Goal: Task Accomplishment & Management: Use online tool/utility

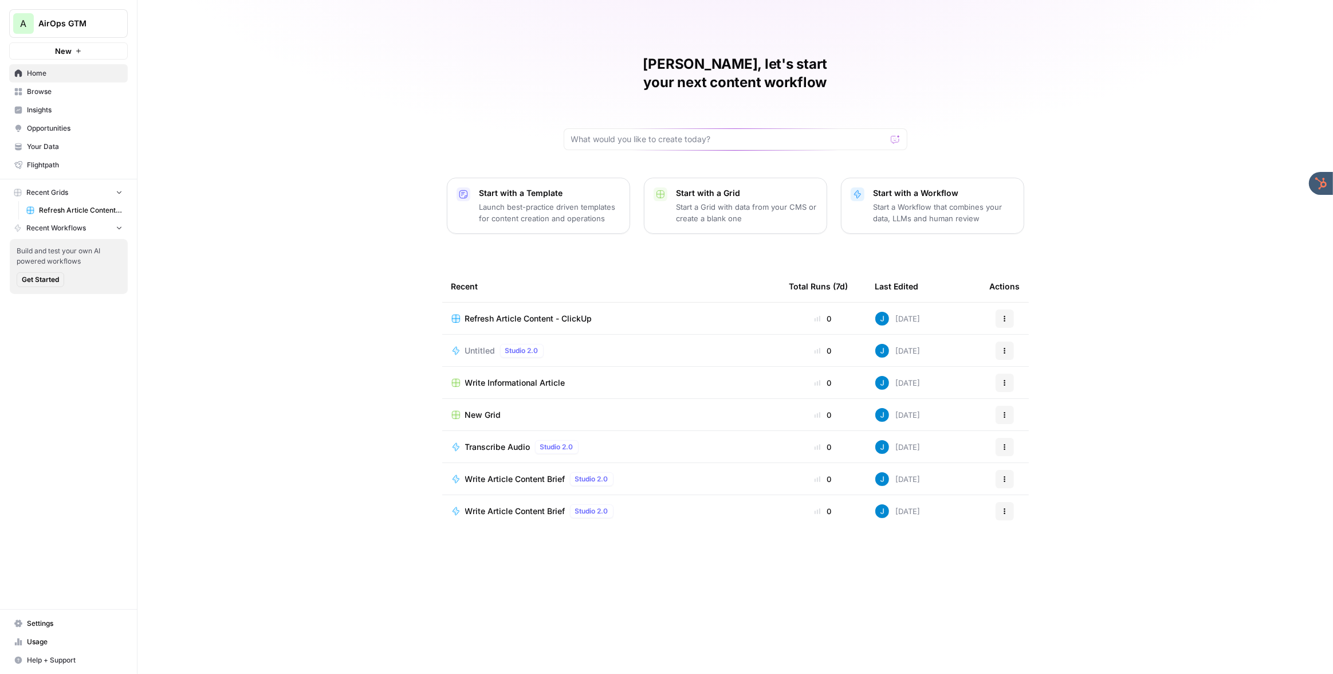
click at [515, 313] on span "Refresh Article Content - ClickUp" at bounding box center [528, 318] width 127 height 11
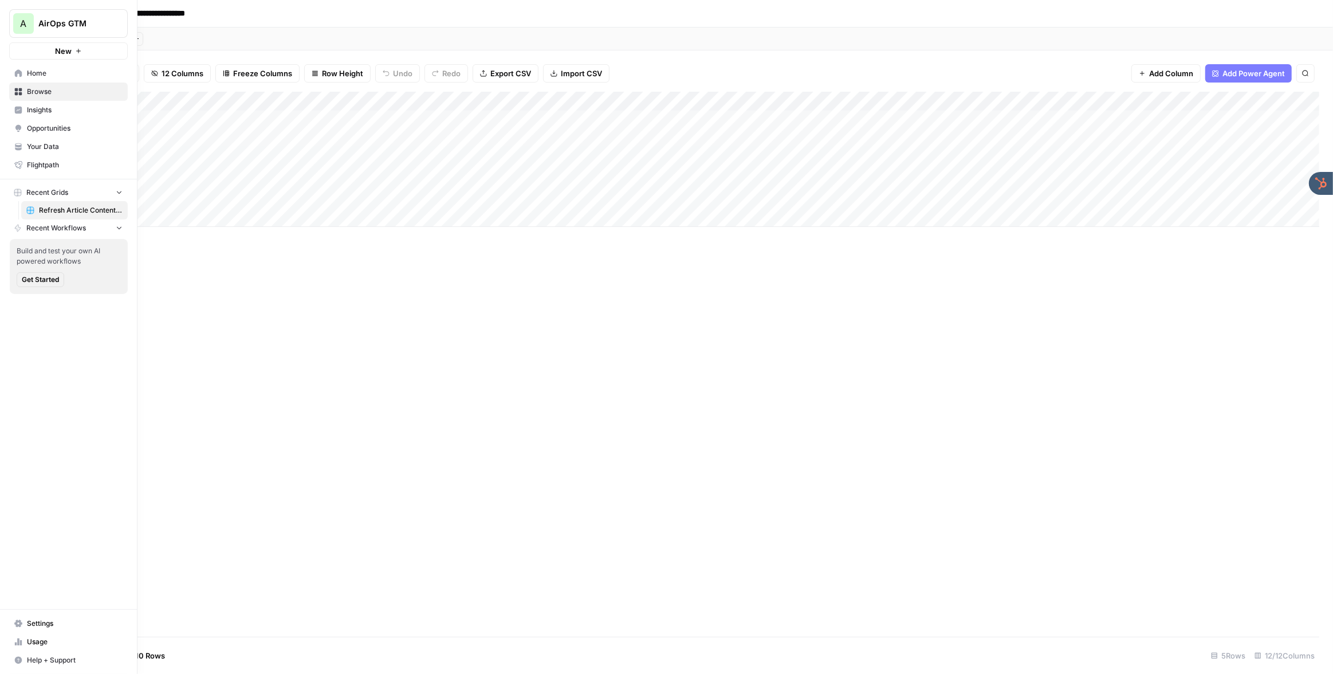
click at [52, 145] on span "Your Data" at bounding box center [75, 146] width 96 height 10
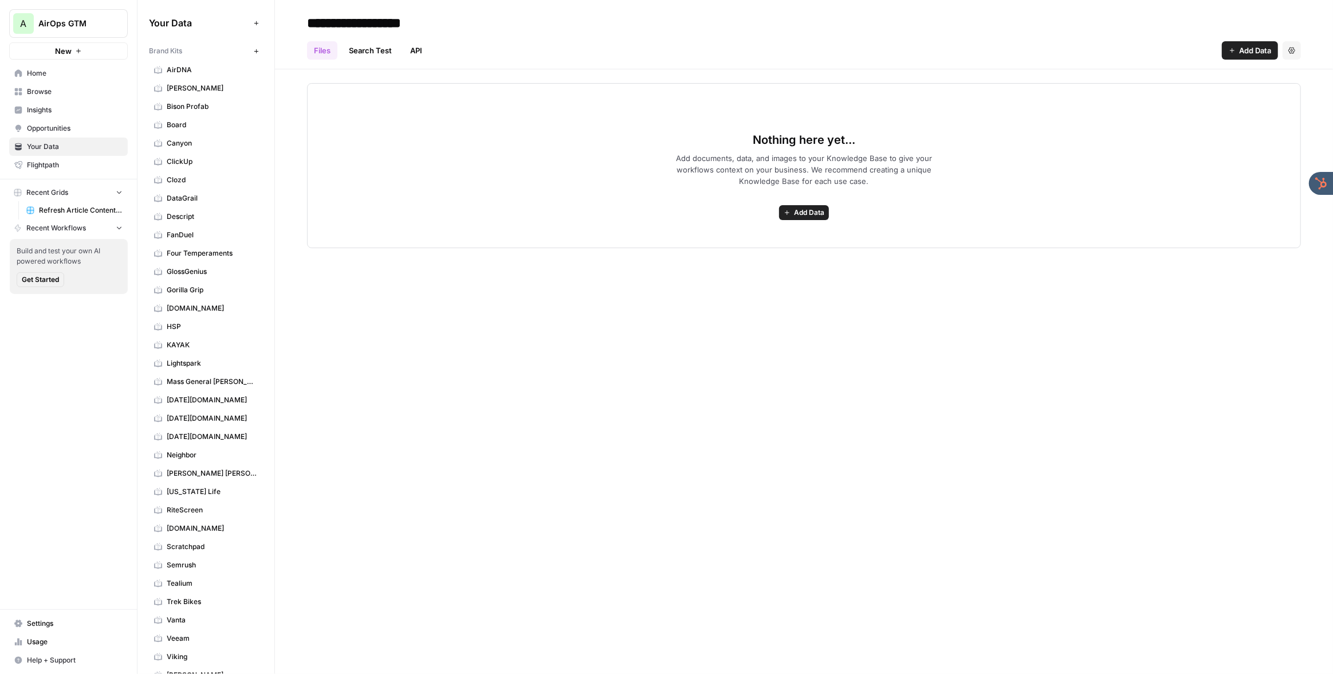
click at [205, 162] on span "ClickUp" at bounding box center [212, 161] width 91 height 10
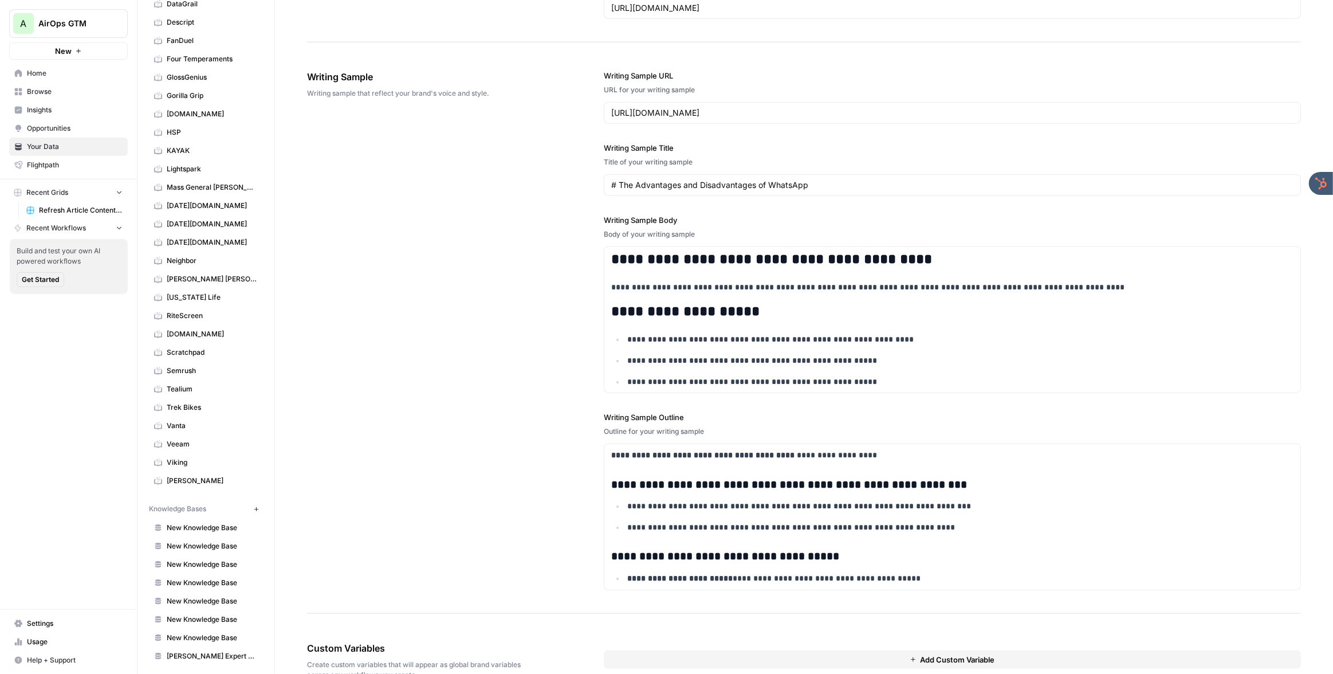
scroll to position [1241, 0]
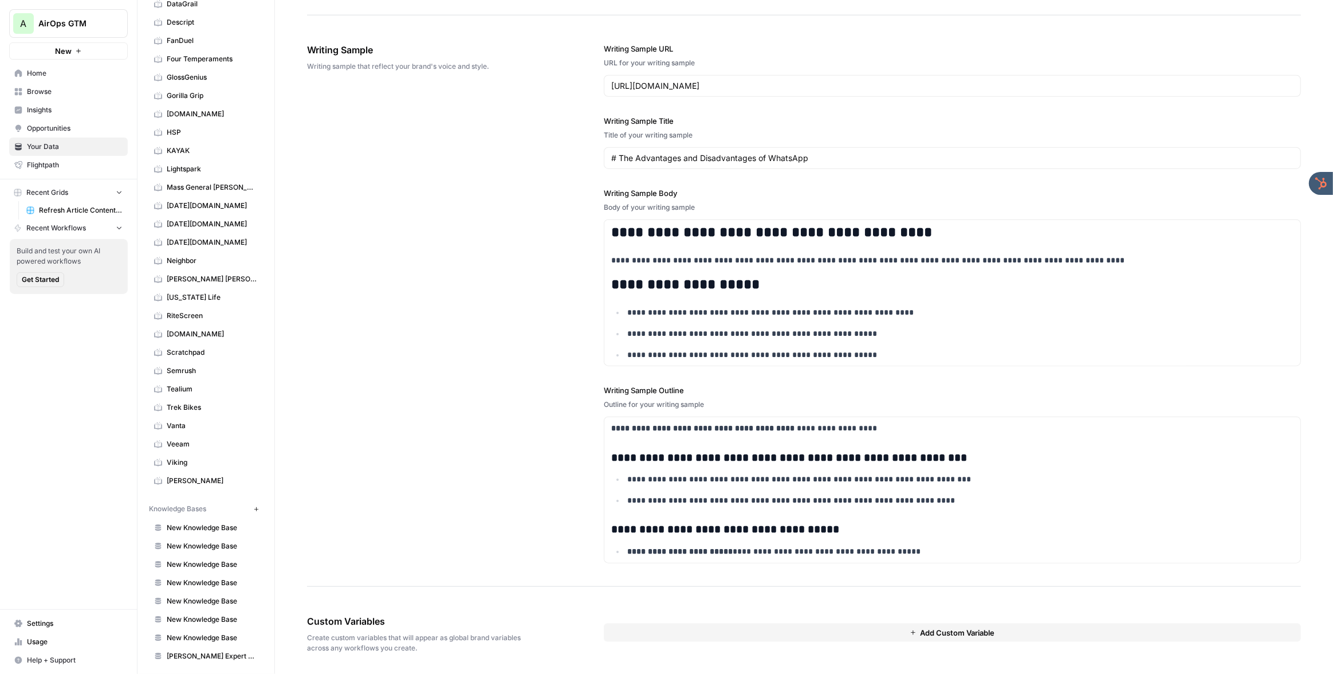
click at [253, 504] on button "New" at bounding box center [256, 509] width 14 height 14
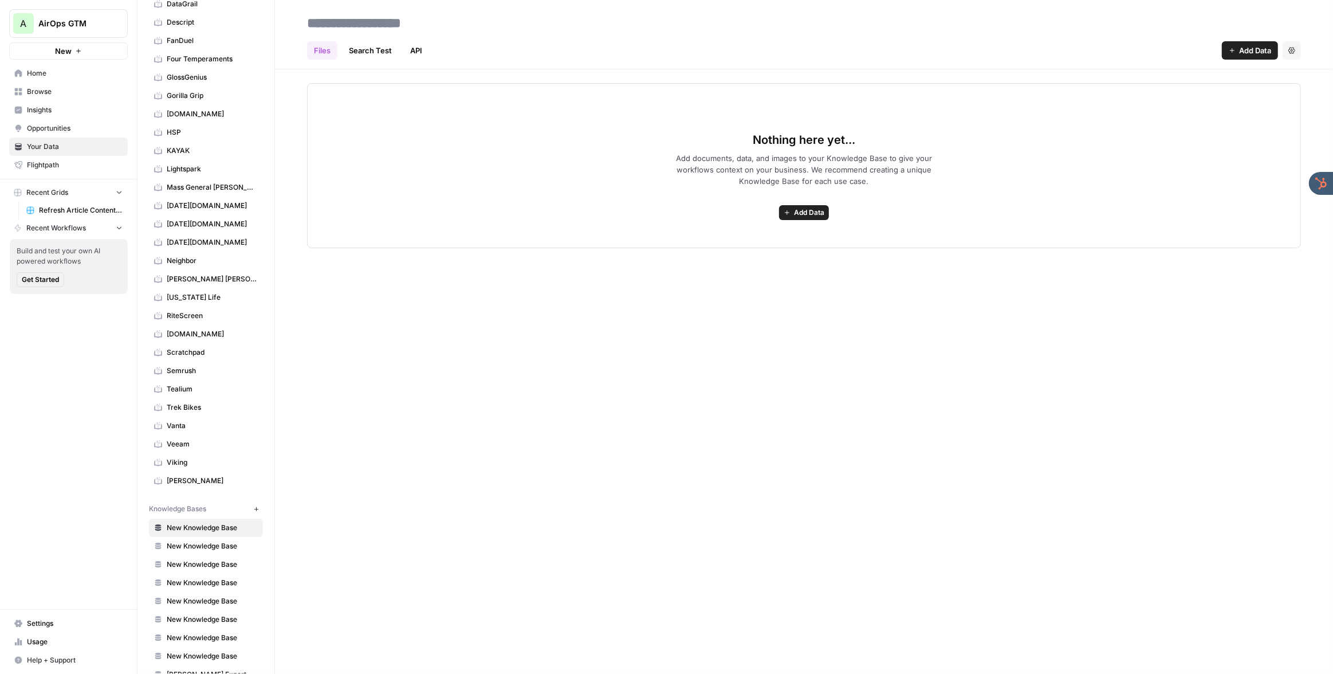
click at [1235, 54] on button "Add Data" at bounding box center [1250, 50] width 56 height 18
click at [968, 23] on h2 at bounding box center [804, 23] width 994 height 18
click at [420, 49] on link "API" at bounding box center [416, 50] width 26 height 18
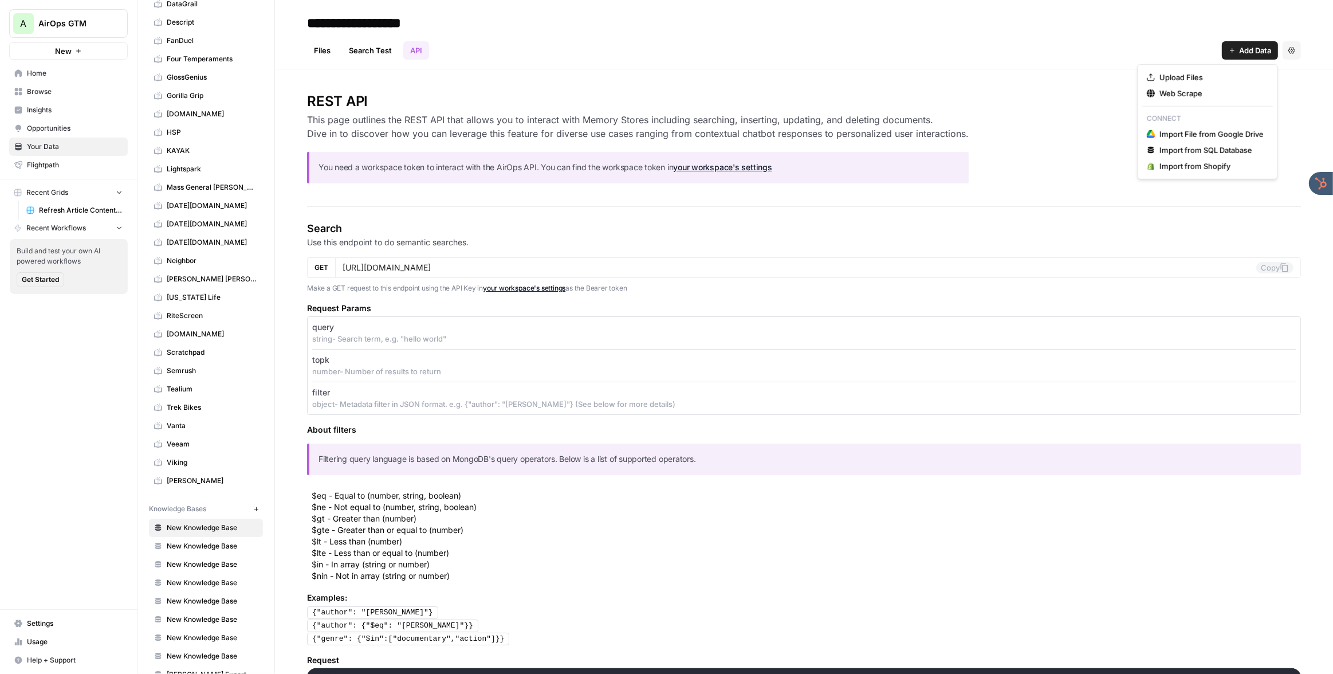
click at [1244, 46] on span "Add Data" at bounding box center [1255, 50] width 32 height 11
click at [994, 60] on header "**********" at bounding box center [804, 34] width 1058 height 69
click at [61, 76] on span "Home" at bounding box center [75, 73] width 96 height 10
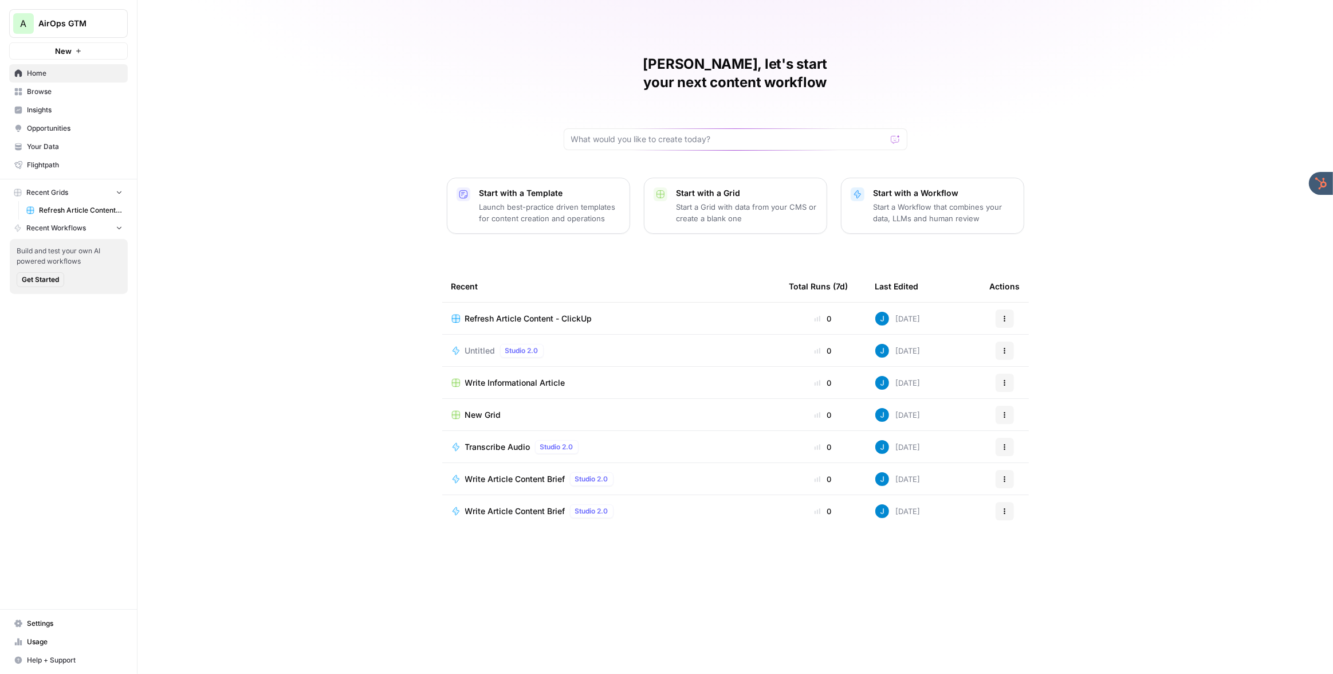
click at [65, 212] on span "Refresh Article Content - ClickUp" at bounding box center [81, 210] width 84 height 10
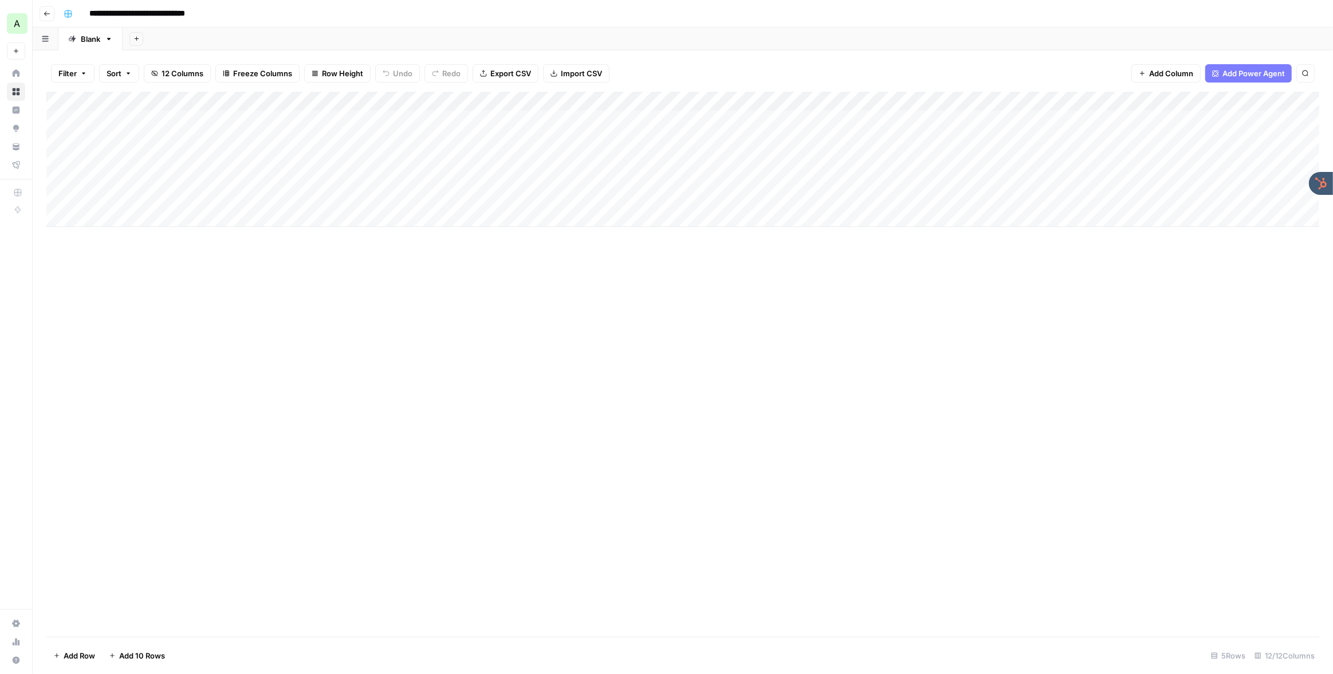
scroll to position [0, 4]
click at [733, 100] on div "Add Column" at bounding box center [682, 159] width 1273 height 135
click at [642, 212] on span "Edit Workflow" at bounding box center [658, 213] width 100 height 11
click at [800, 117] on div "Add Column" at bounding box center [682, 159] width 1273 height 135
click at [803, 116] on div "Add Column" at bounding box center [682, 159] width 1273 height 135
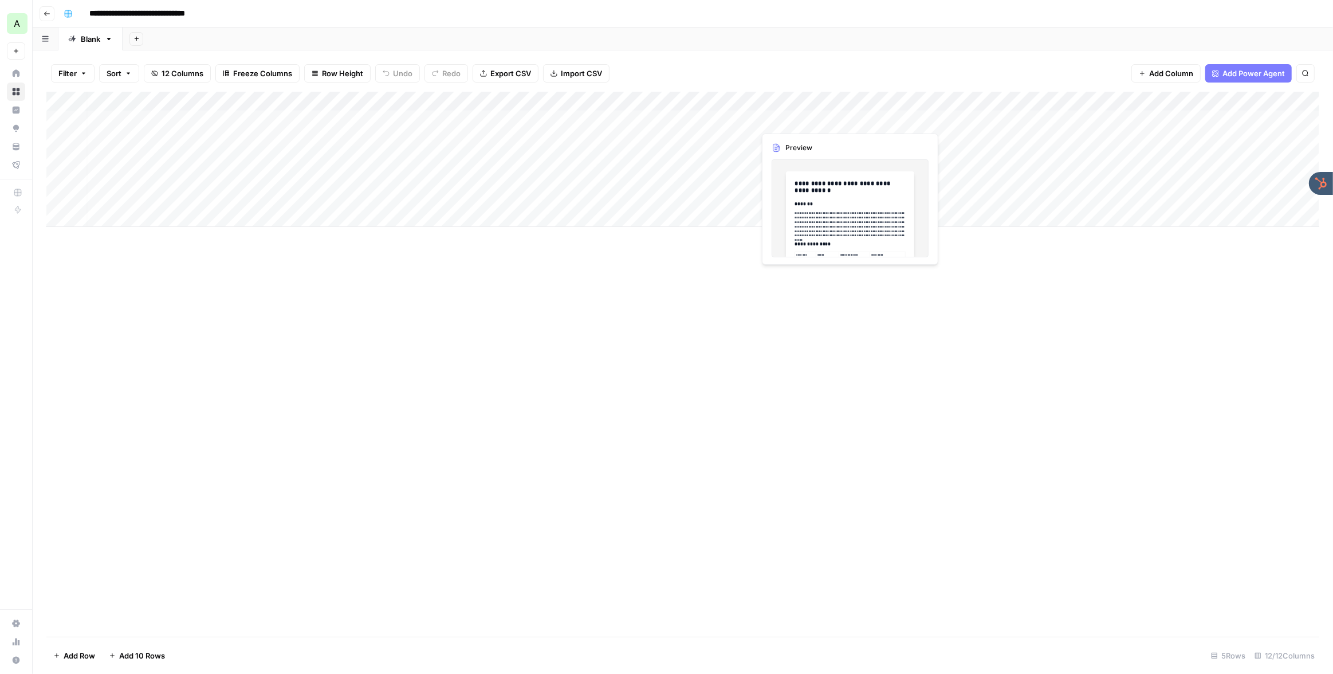
click at [803, 116] on body "**********" at bounding box center [666, 337] width 1333 height 674
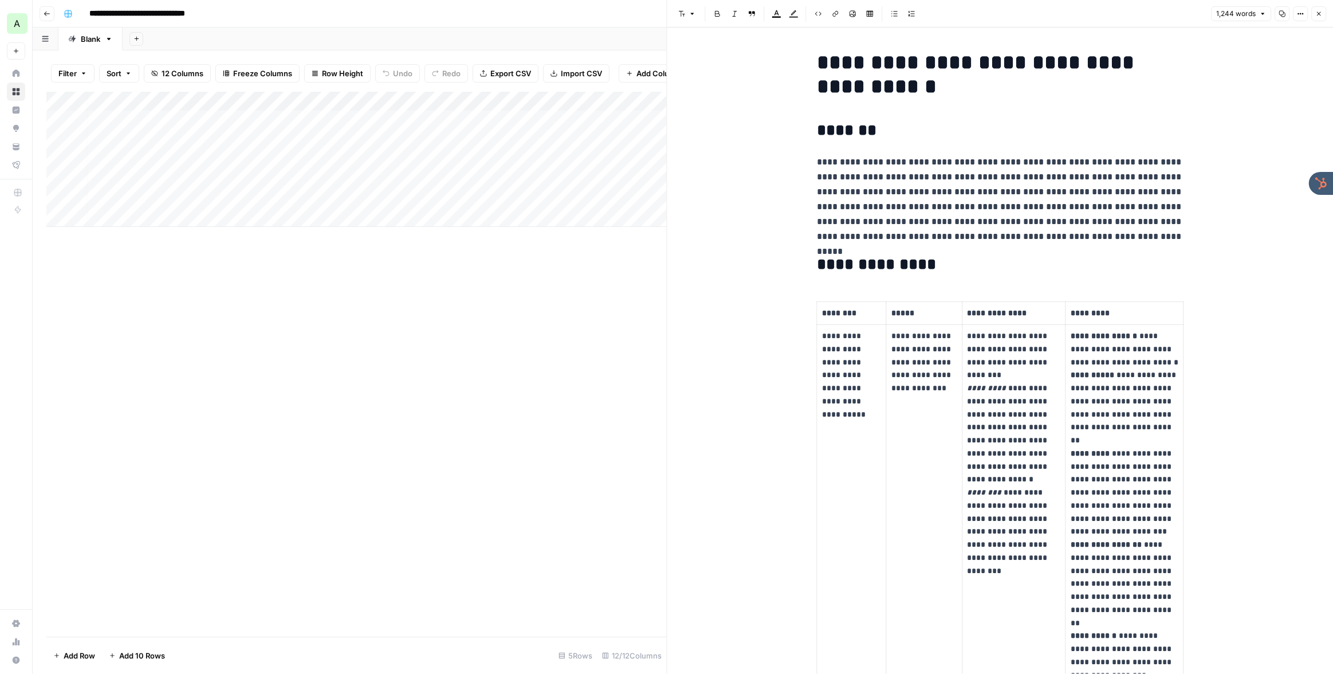
drag, startPoint x: 1318, startPoint y: 13, endPoint x: 1184, endPoint y: 27, distance: 134.2
click at [1318, 13] on icon "button" at bounding box center [1319, 14] width 4 height 4
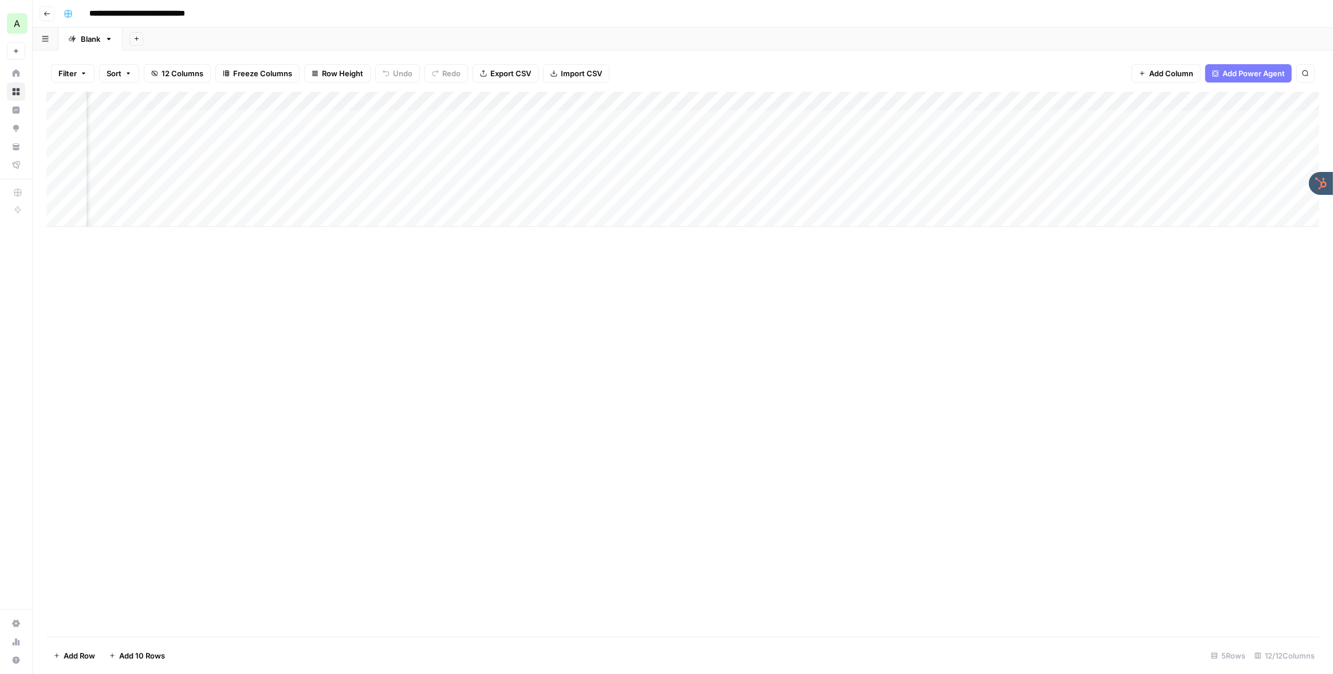
scroll to position [0, 454]
click at [1195, 119] on div "Add Column" at bounding box center [682, 159] width 1273 height 135
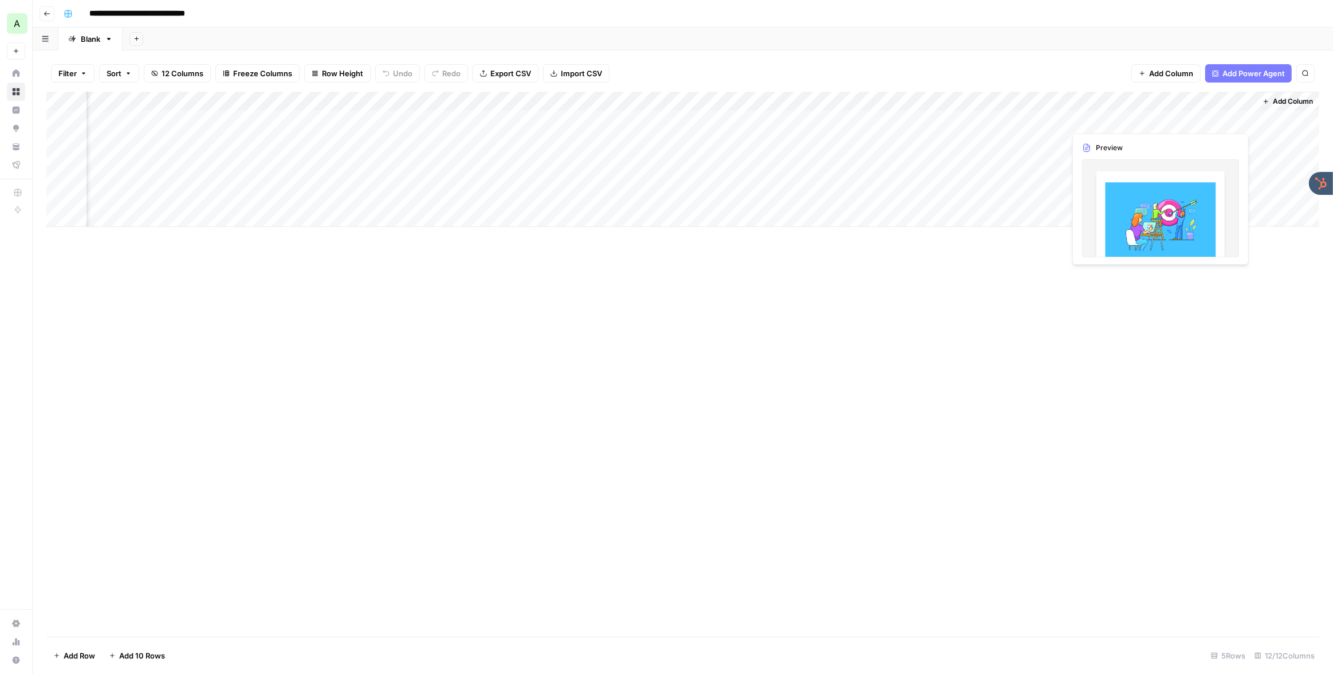
click at [1188, 117] on div "Add Column" at bounding box center [682, 159] width 1273 height 135
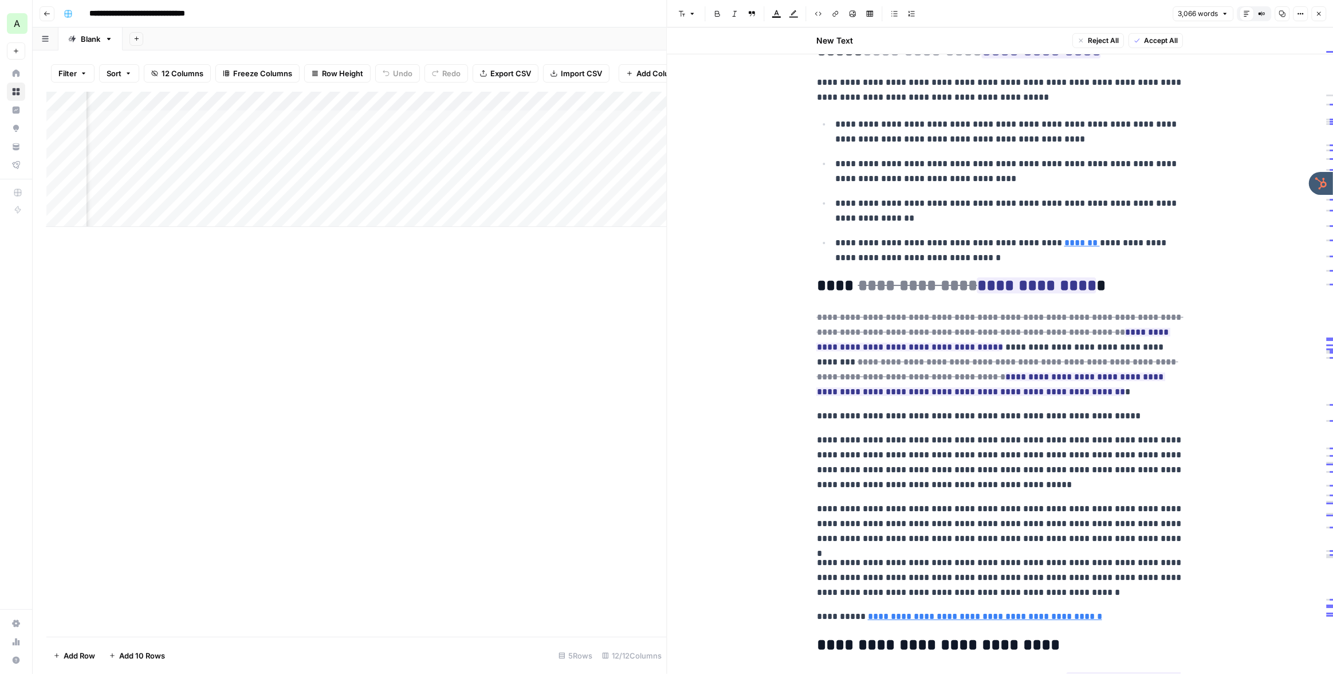
scroll to position [1280, 0]
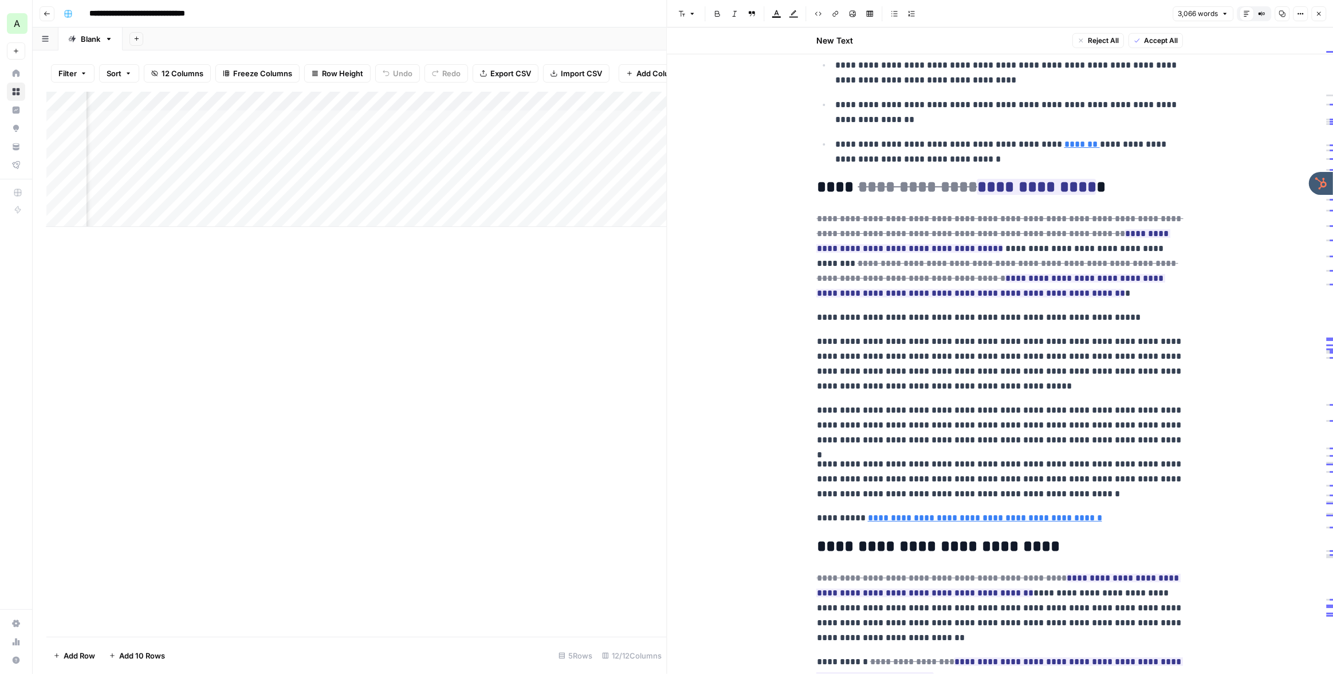
click at [1317, 11] on icon "button" at bounding box center [1318, 13] width 7 height 7
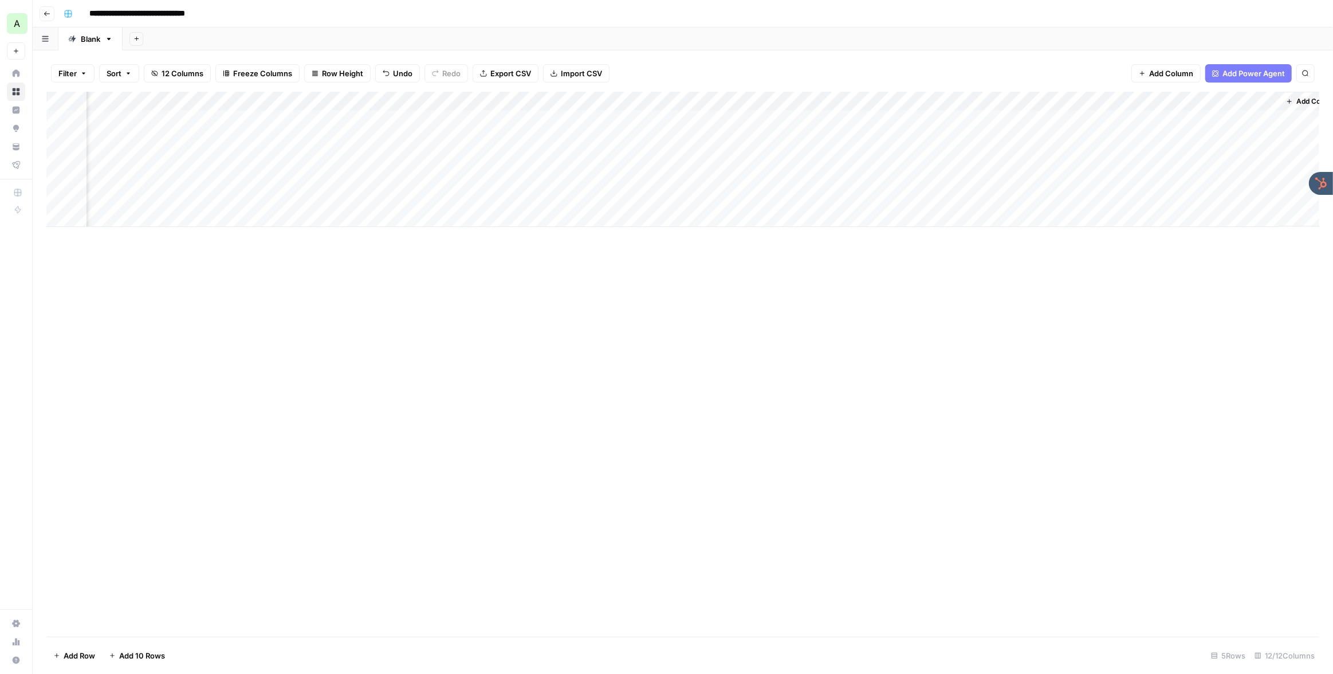
scroll to position [0, 454]
click at [1299, 100] on span "Add Column" at bounding box center [1293, 101] width 40 height 10
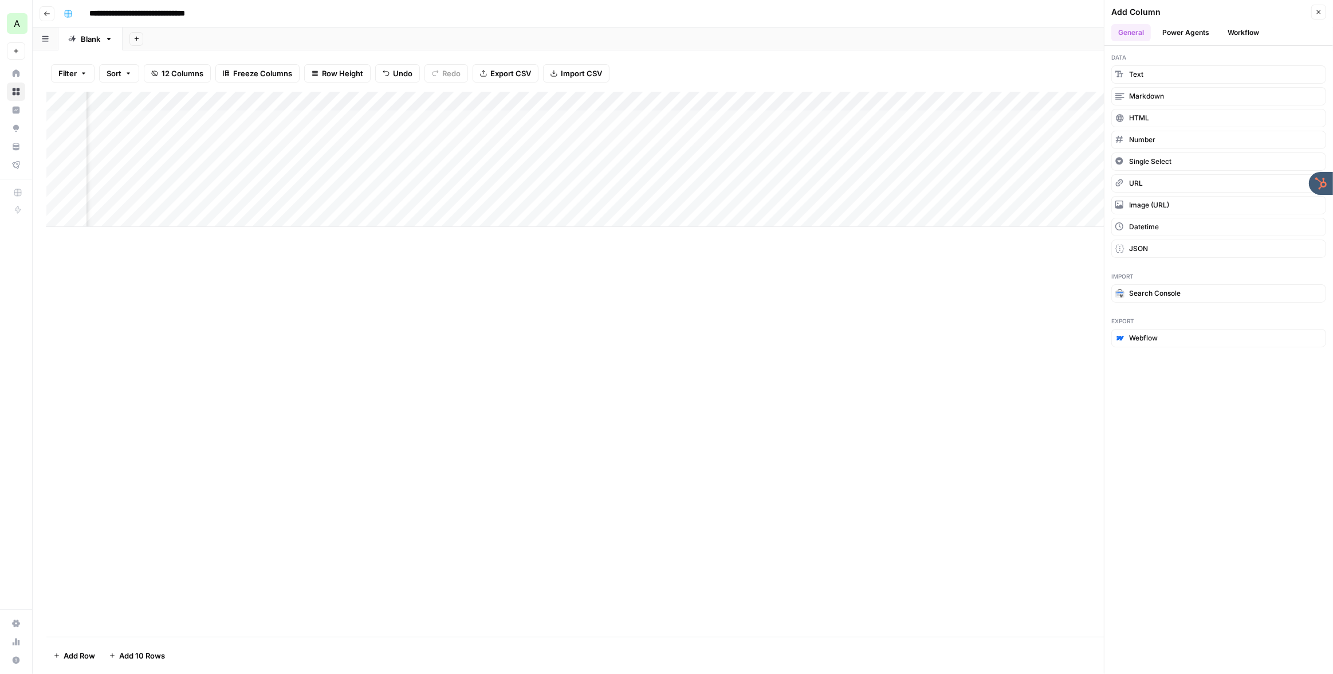
click at [1186, 34] on button "Power Agents" at bounding box center [1185, 32] width 61 height 17
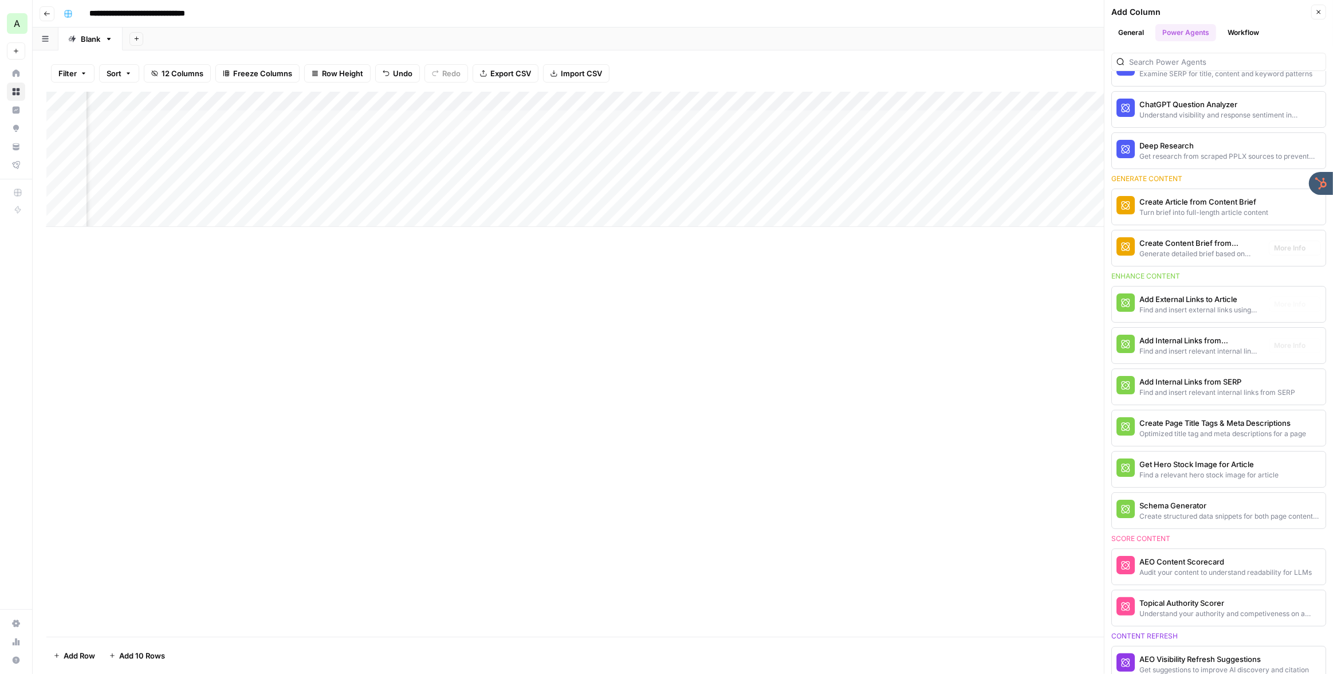
scroll to position [80, 0]
click at [895, 18] on div "**********" at bounding box center [690, 14] width 1263 height 18
click at [1319, 11] on icon "button" at bounding box center [1319, 12] width 4 height 4
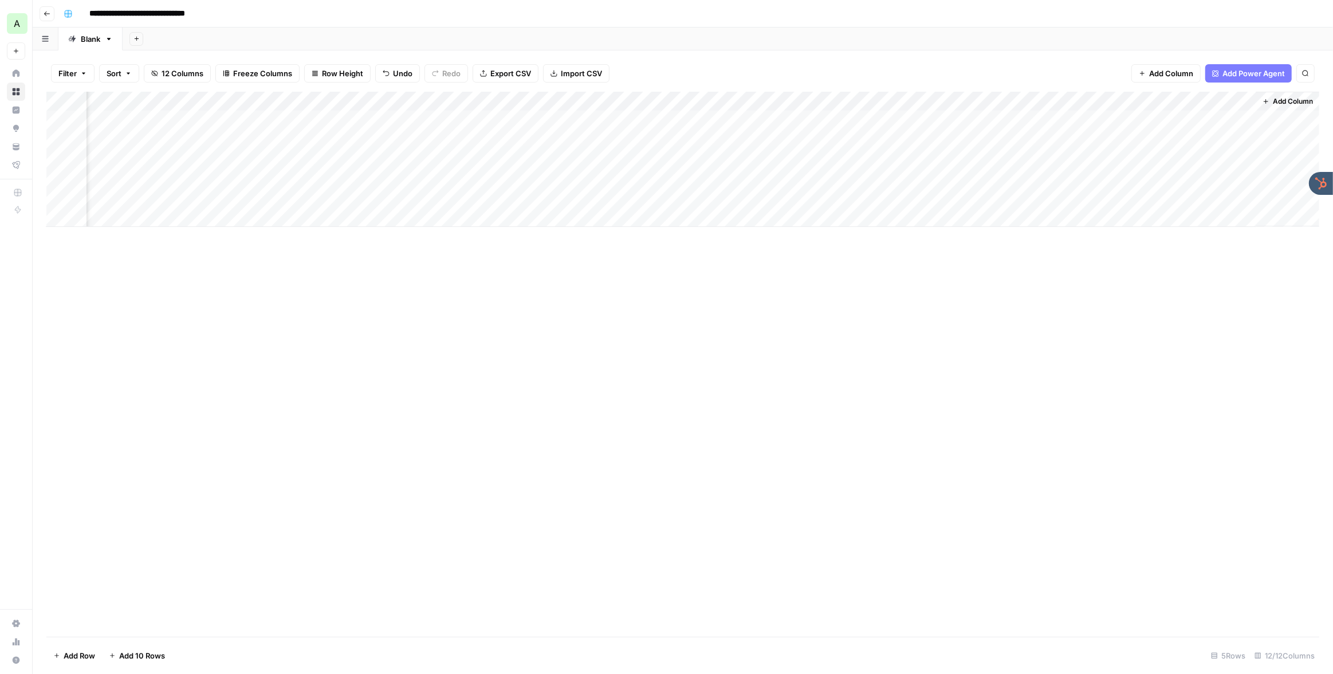
click at [856, 10] on div "**********" at bounding box center [690, 14] width 1263 height 18
click at [859, 103] on div "Add Column" at bounding box center [682, 159] width 1273 height 135
click at [647, 9] on div "**********" at bounding box center [690, 14] width 1263 height 18
click at [649, 7] on div "**********" at bounding box center [690, 14] width 1263 height 18
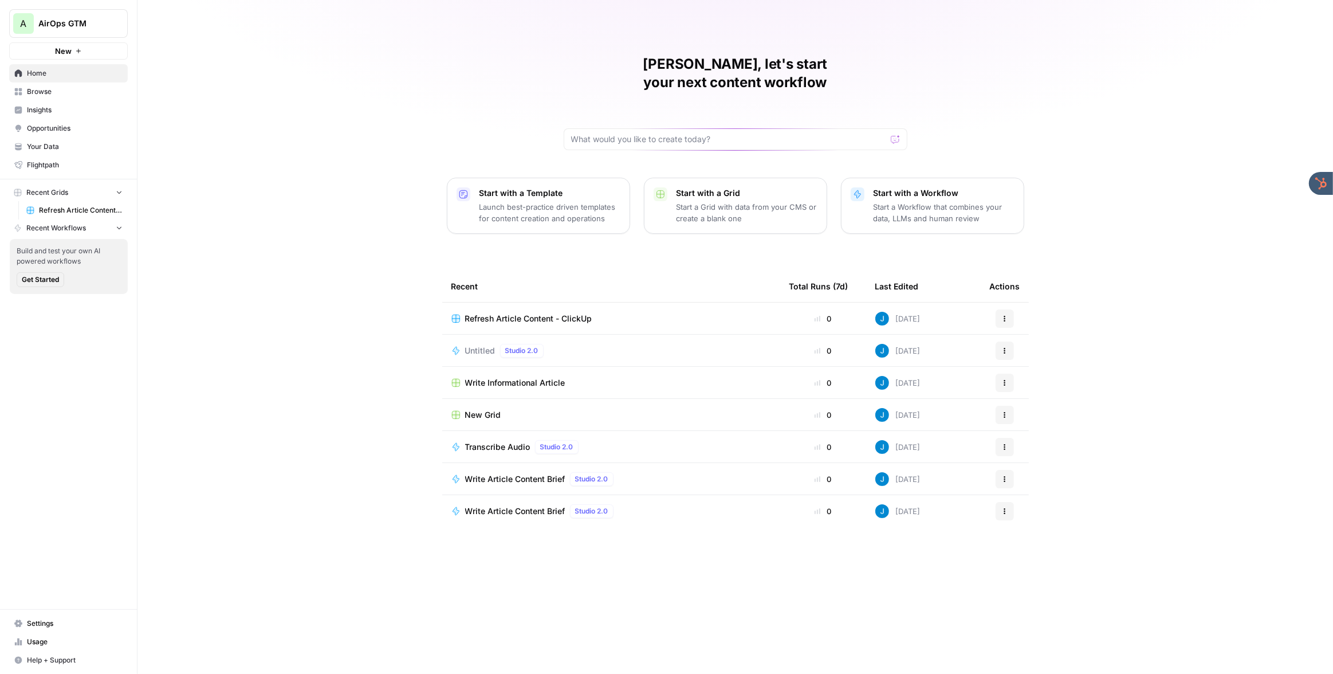
click at [60, 88] on span "Browse" at bounding box center [75, 92] width 96 height 10
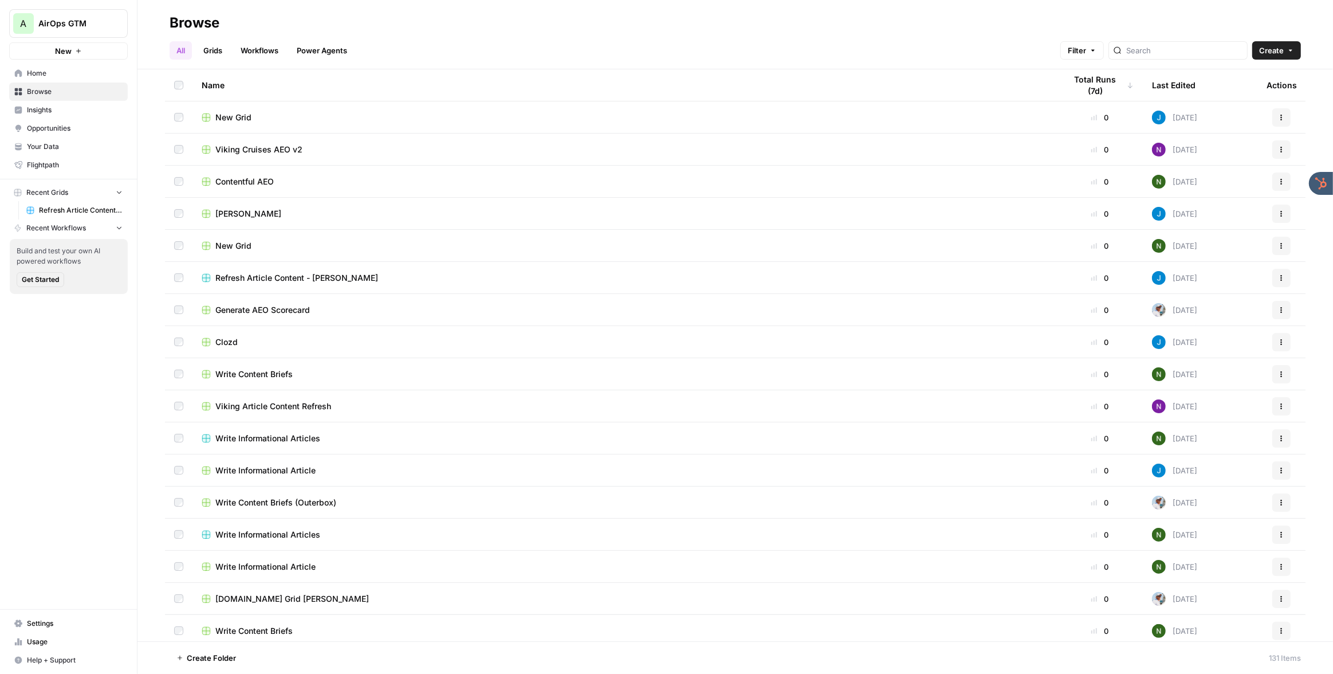
click at [63, 206] on span "Refresh Article Content - ClickUp" at bounding box center [81, 210] width 84 height 10
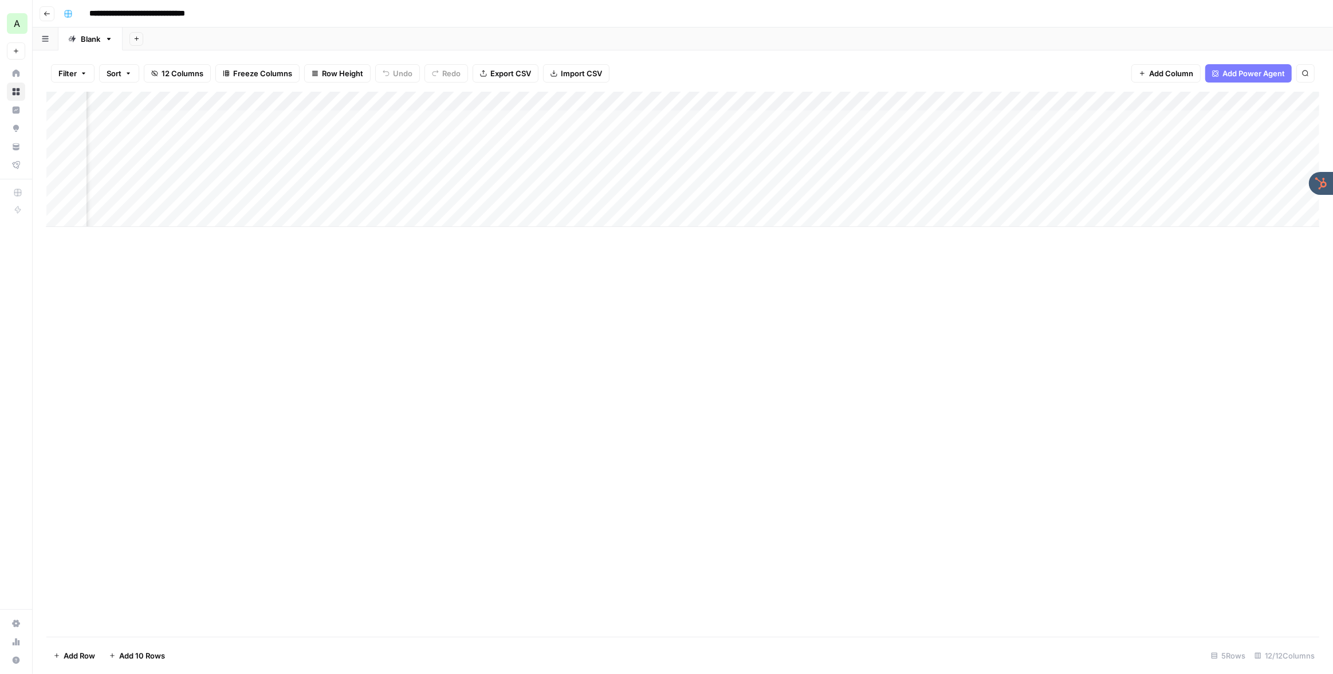
scroll to position [0, 454]
click at [1270, 103] on button "Add Column" at bounding box center [1288, 101] width 60 height 15
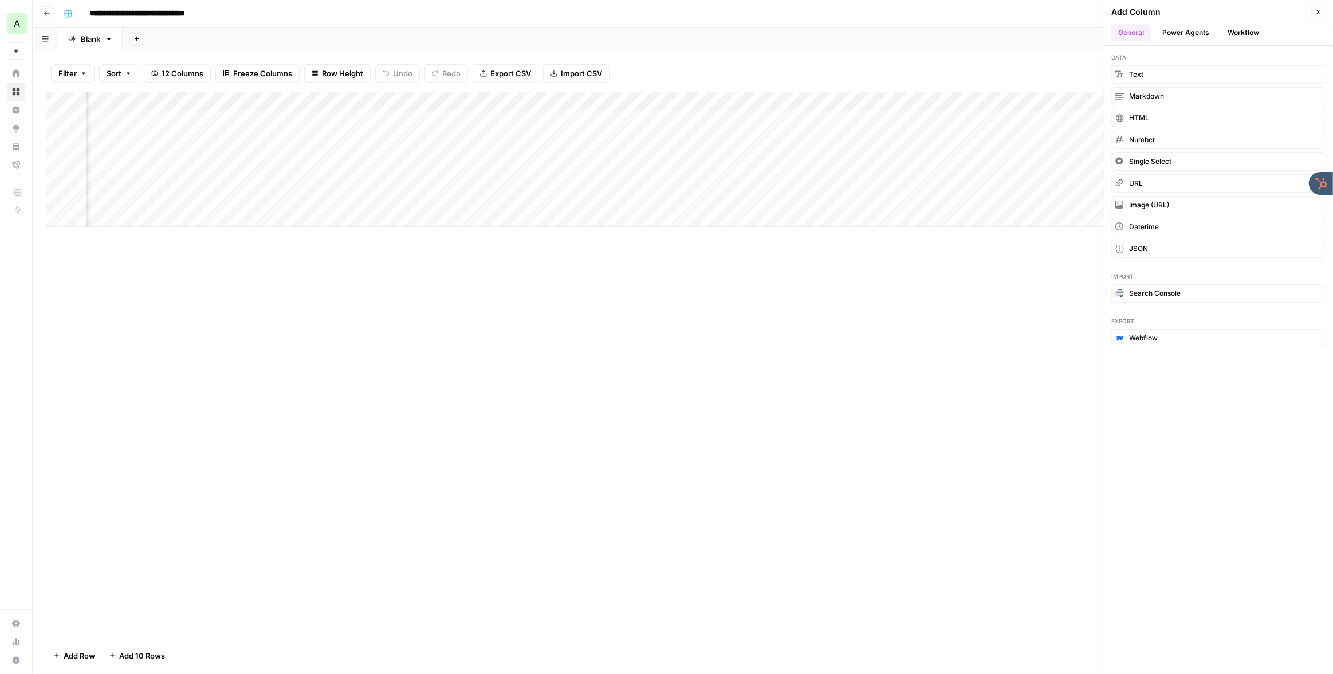
click at [1189, 31] on button "Power Agents" at bounding box center [1185, 32] width 61 height 17
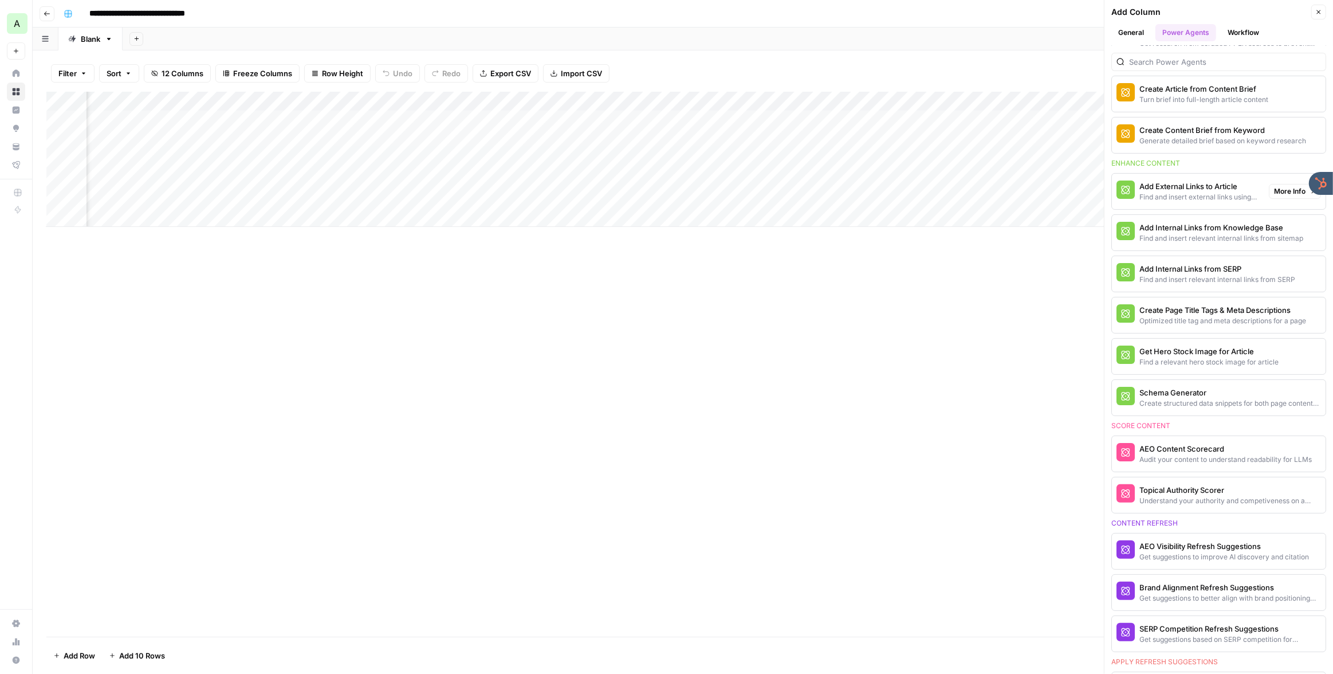
scroll to position [390, 0]
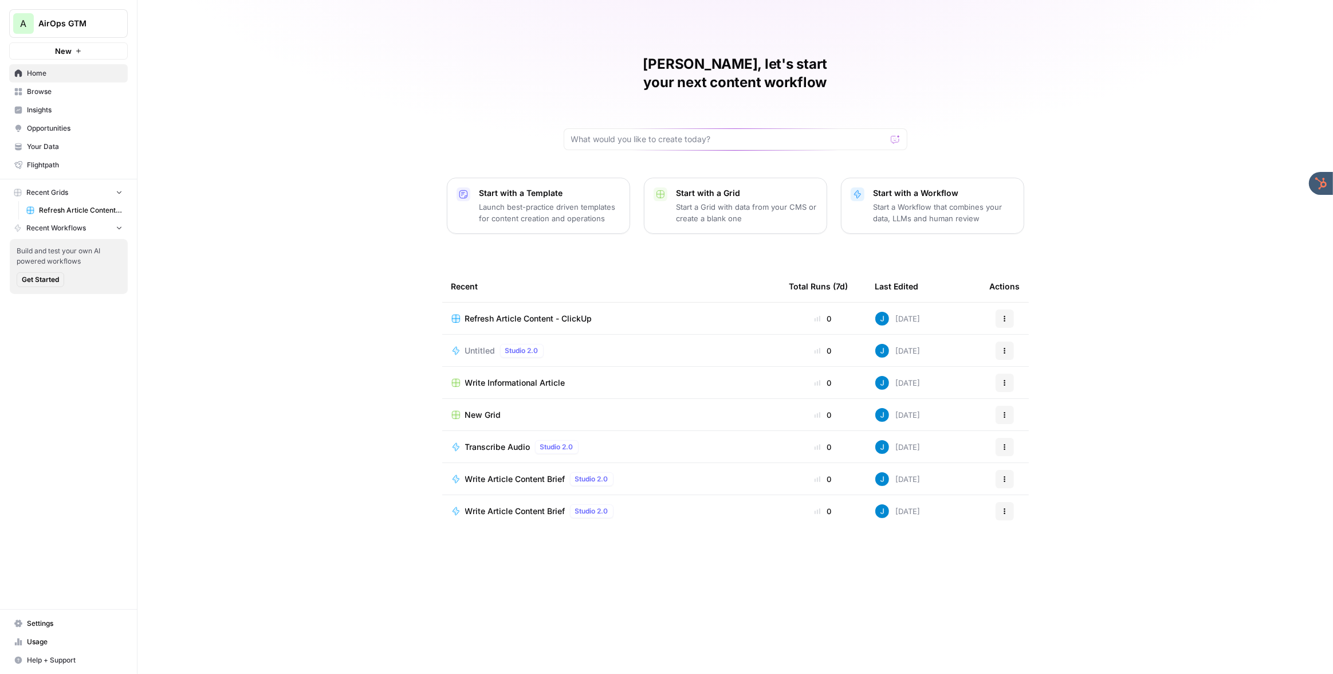
click at [75, 29] on span "AirOps GTM" at bounding box center [72, 23] width 69 height 11
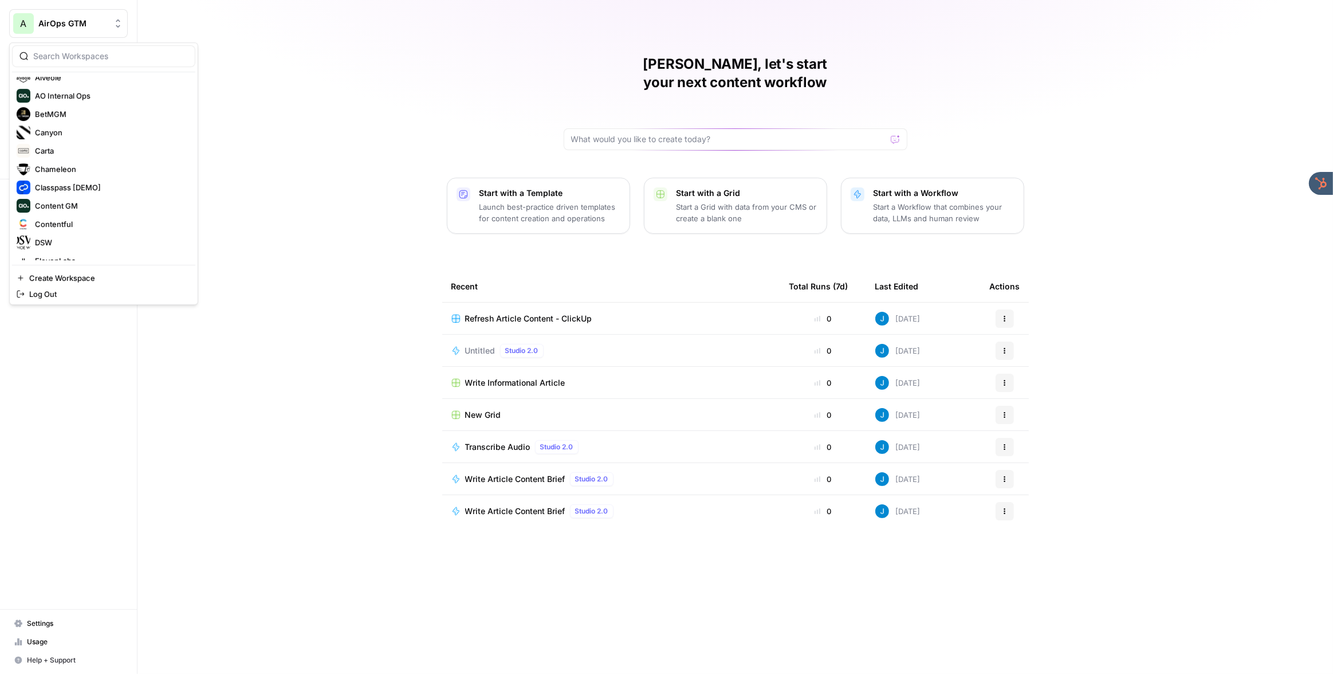
scroll to position [77, 0]
click at [81, 154] on span "Carta" at bounding box center [110, 155] width 151 height 11
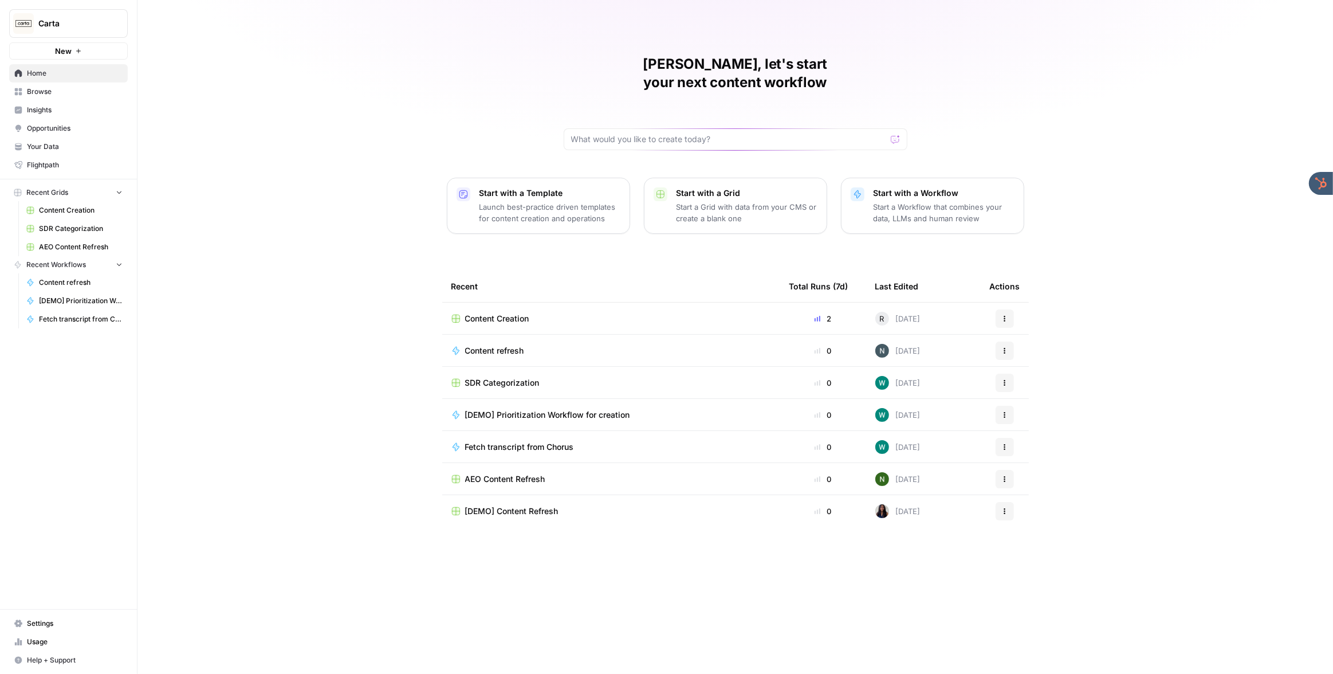
click at [54, 108] on span "Insights" at bounding box center [75, 110] width 96 height 10
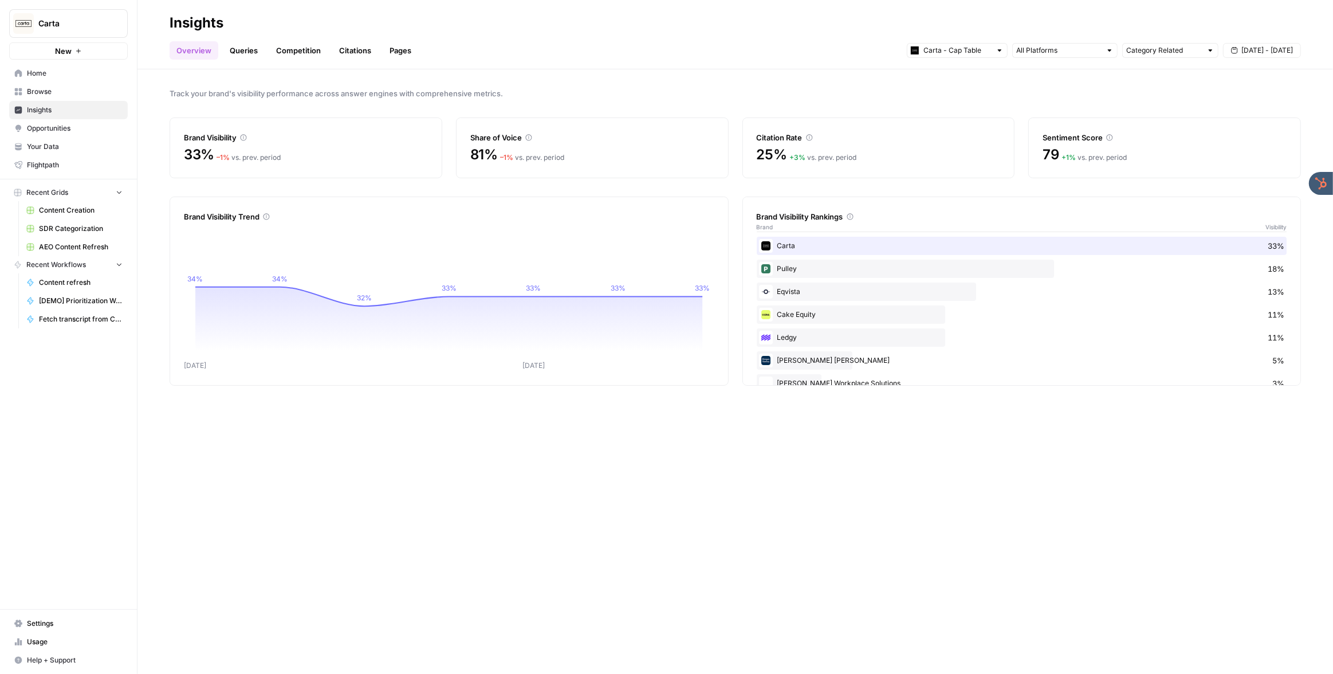
drag, startPoint x: 68, startPoint y: 22, endPoint x: 66, endPoint y: 40, distance: 17.8
click at [68, 22] on span "Carta" at bounding box center [72, 23] width 69 height 11
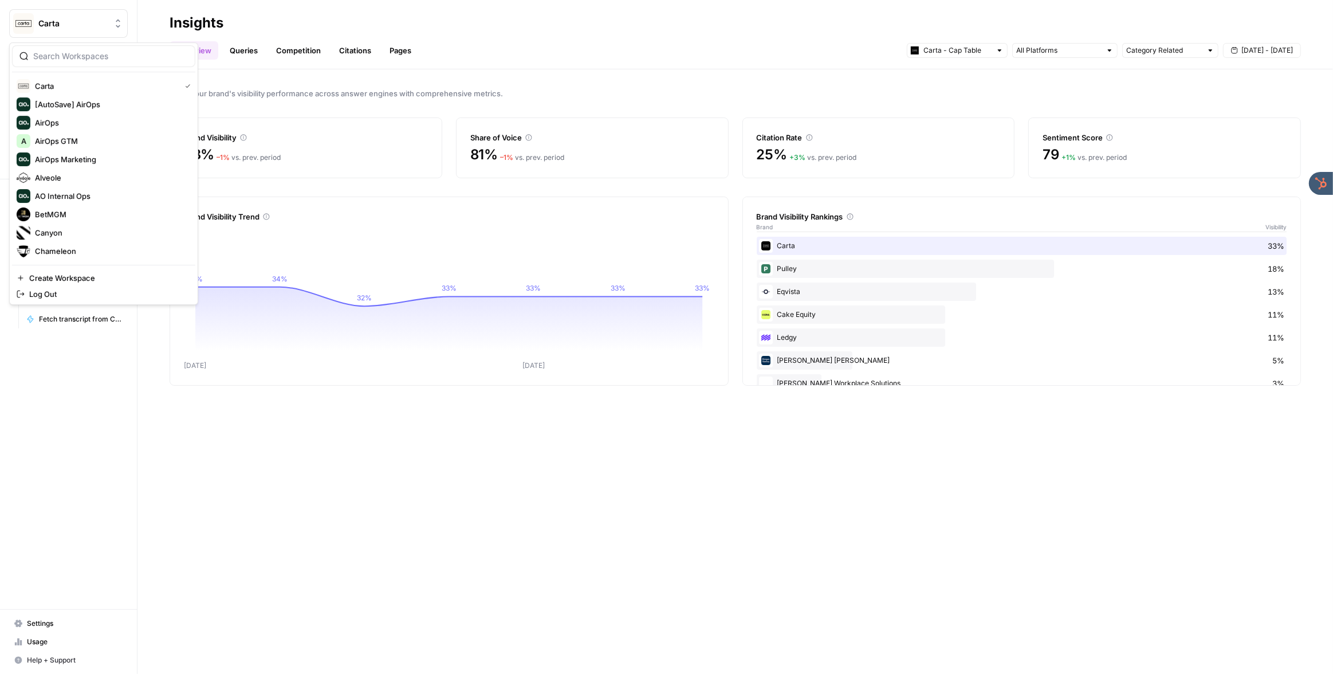
click at [504, 14] on h2 "Insights" at bounding box center [735, 23] width 1131 height 18
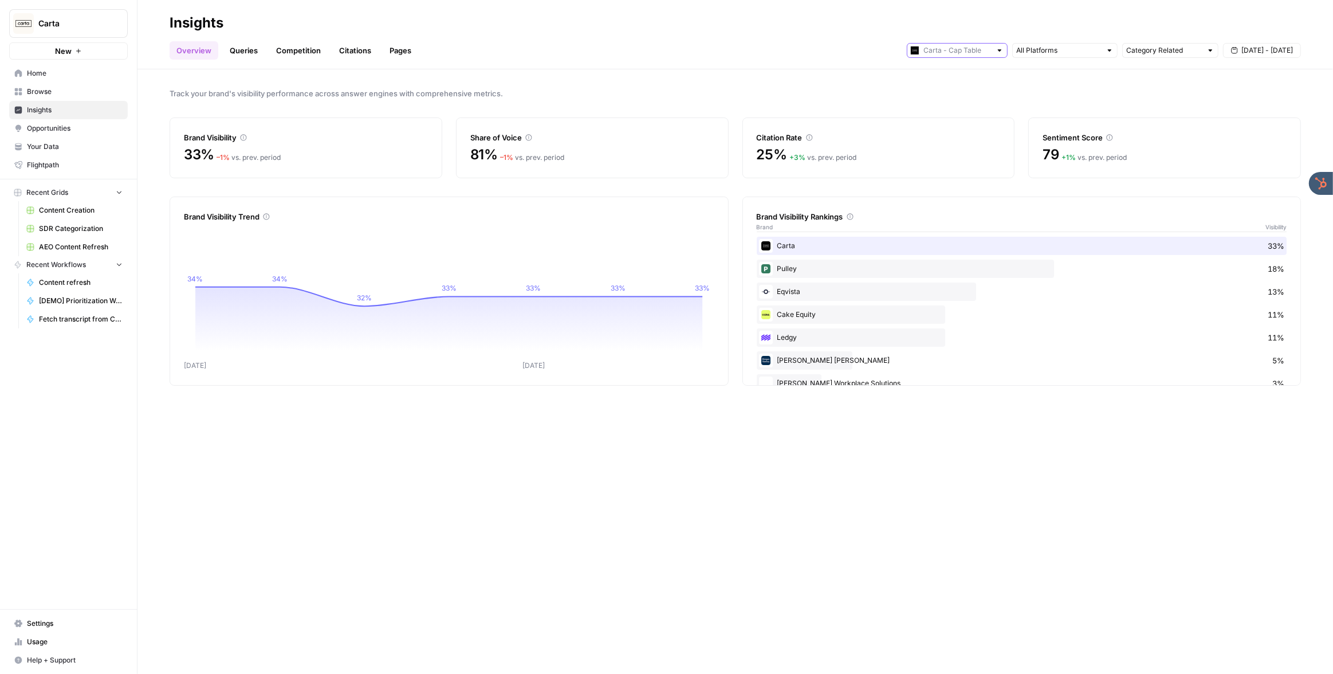
click at [989, 50] on input "text" at bounding box center [957, 50] width 68 height 11
type input "Carta - Cap Table"
click at [847, 42] on div "Overview Queries Competition Citations Pages Carta - Cap Table Category Related…" at bounding box center [735, 45] width 1131 height 27
click at [241, 53] on link "Queries" at bounding box center [244, 50] width 42 height 18
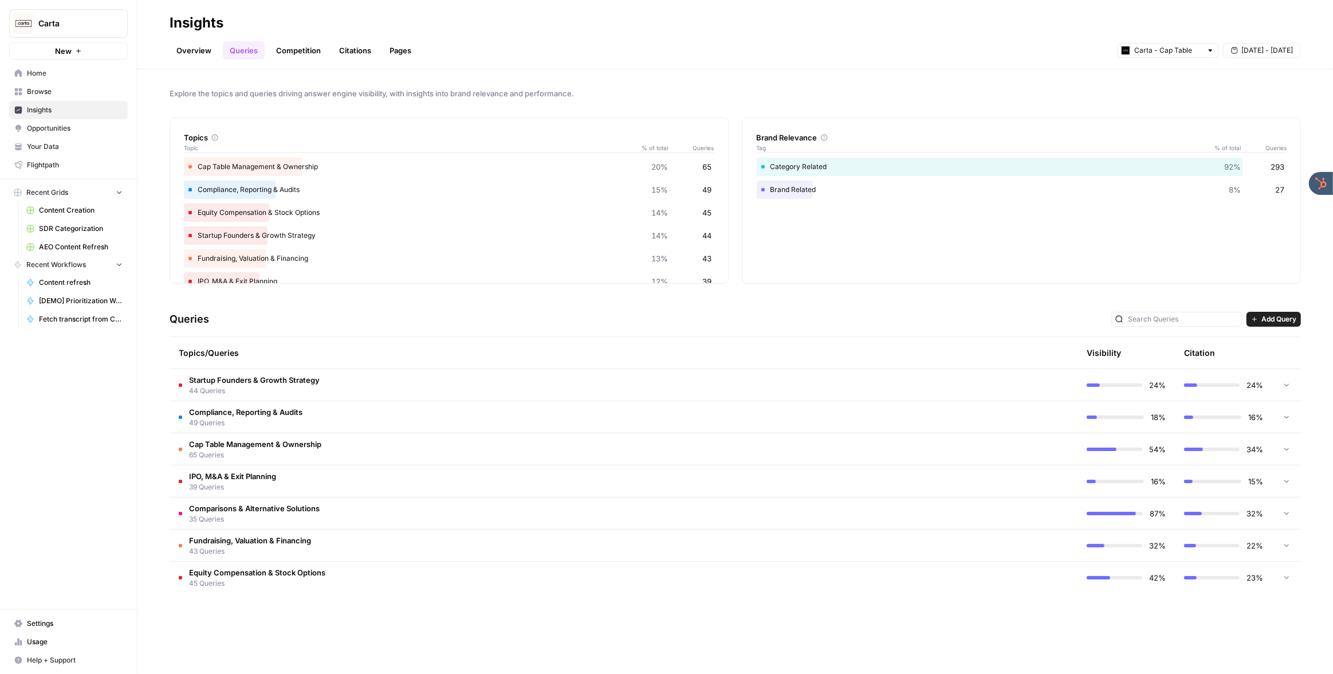
click at [621, 21] on h2 "Insights" at bounding box center [735, 23] width 1131 height 18
click at [423, 170] on div "Cap Table Management & Ownership 20% 65" at bounding box center [449, 167] width 530 height 18
drag, startPoint x: 403, startPoint y: 167, endPoint x: 384, endPoint y: 168, distance: 18.9
click at [402, 167] on div "Cap Table Management & Ownership 20% 65" at bounding box center [449, 167] width 530 height 18
click at [295, 235] on div "Startup Founders & Growth Strategy 14% 44" at bounding box center [449, 235] width 530 height 18
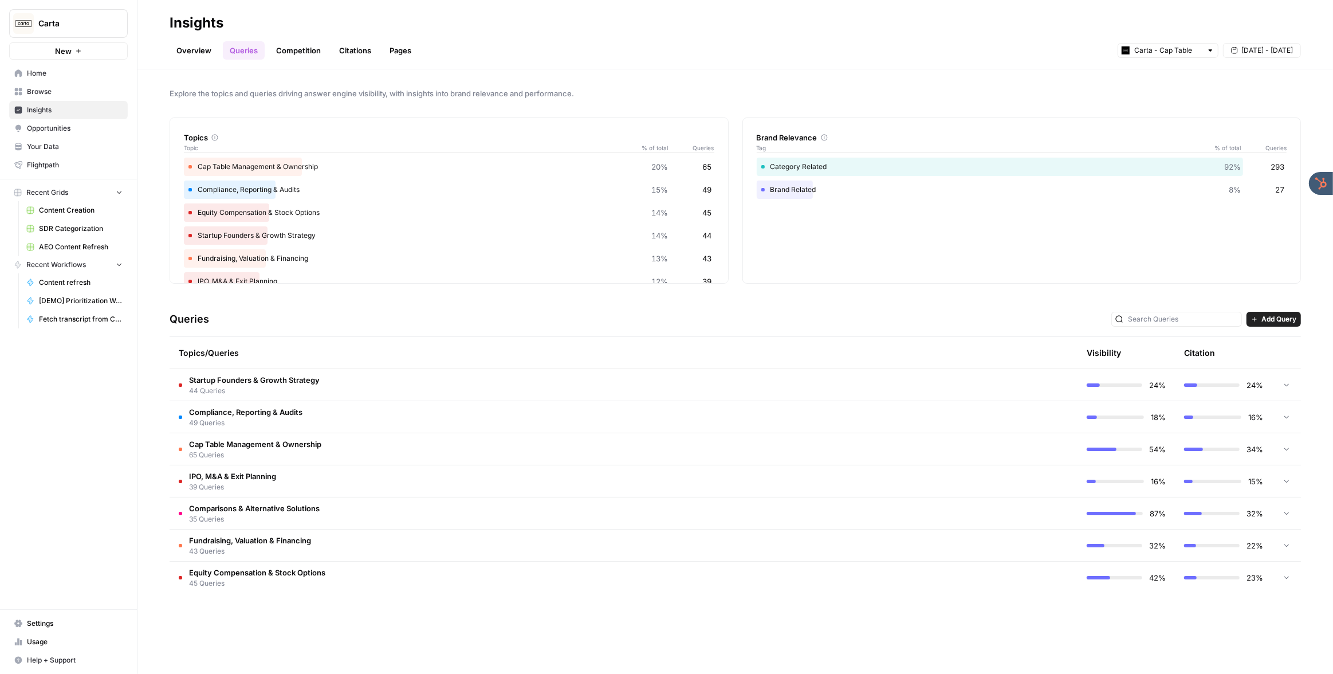
click at [302, 386] on span "44 Queries" at bounding box center [254, 391] width 131 height 10
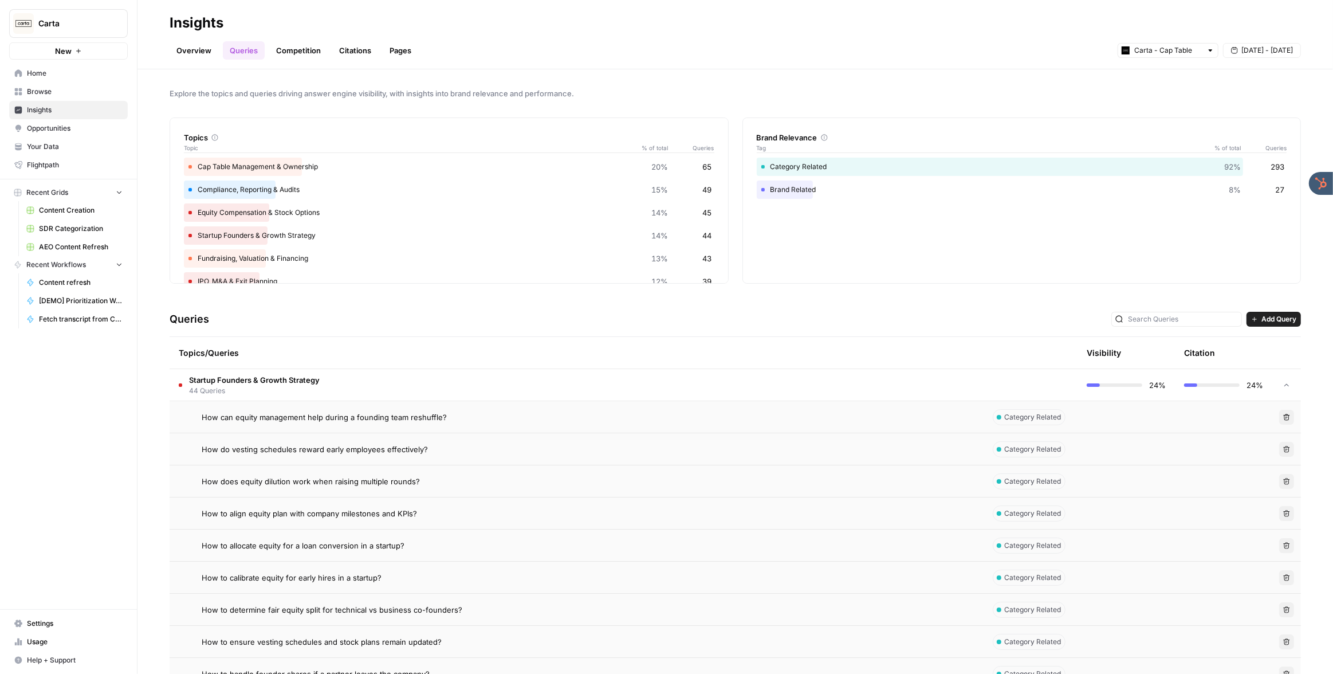
click at [403, 415] on span "How can equity management help during a founding team reshuffle?" at bounding box center [324, 416] width 245 height 11
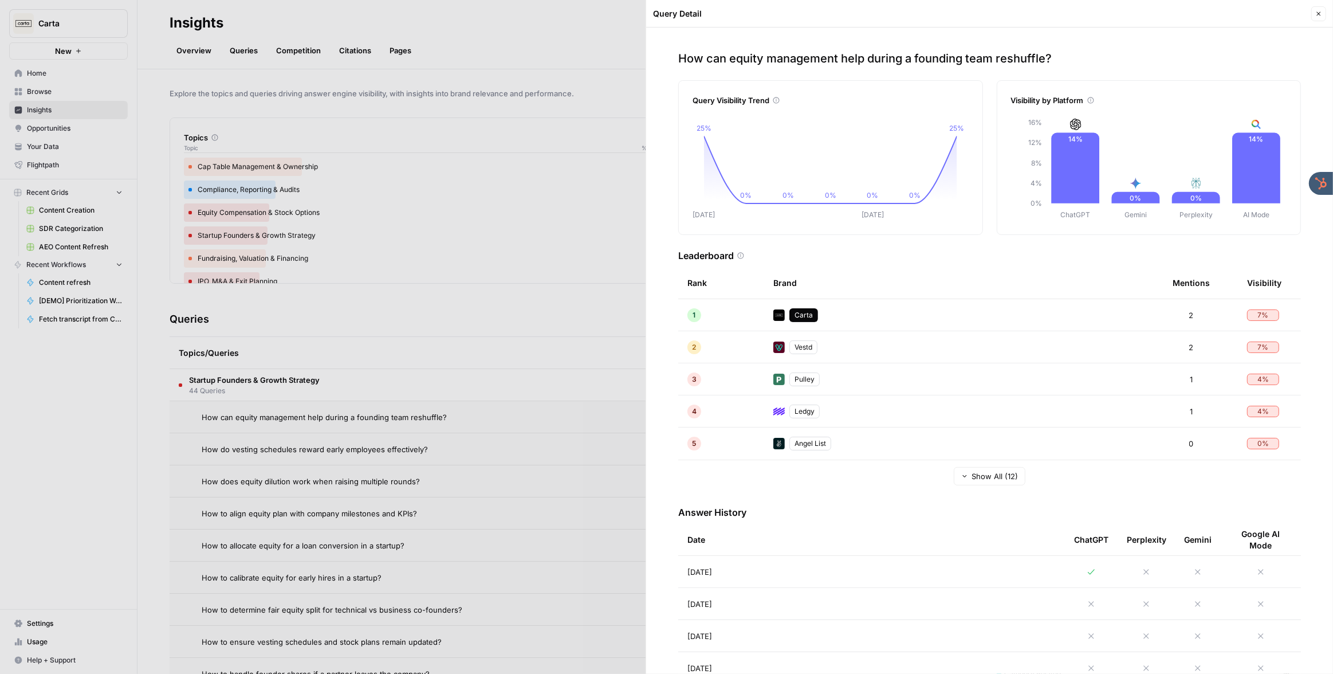
click at [1316, 16] on icon "button" at bounding box center [1318, 13] width 7 height 7
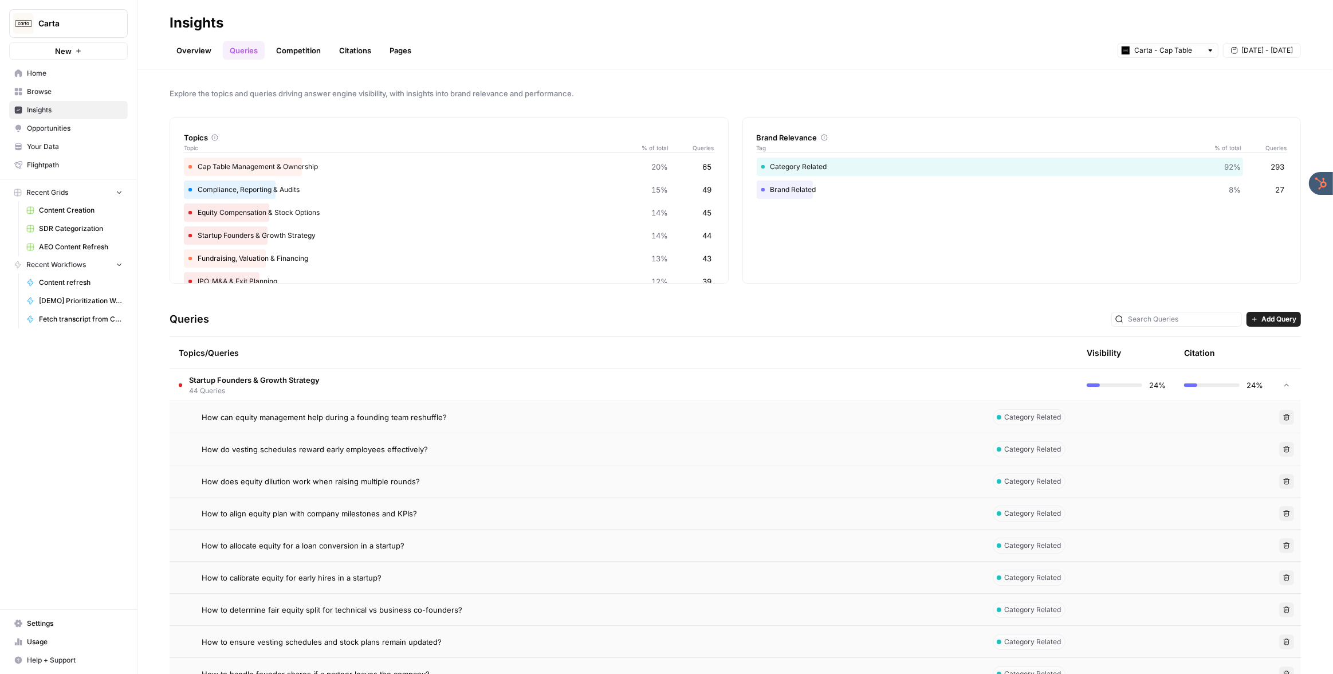
click at [84, 121] on link "Opportunities" at bounding box center [68, 128] width 119 height 18
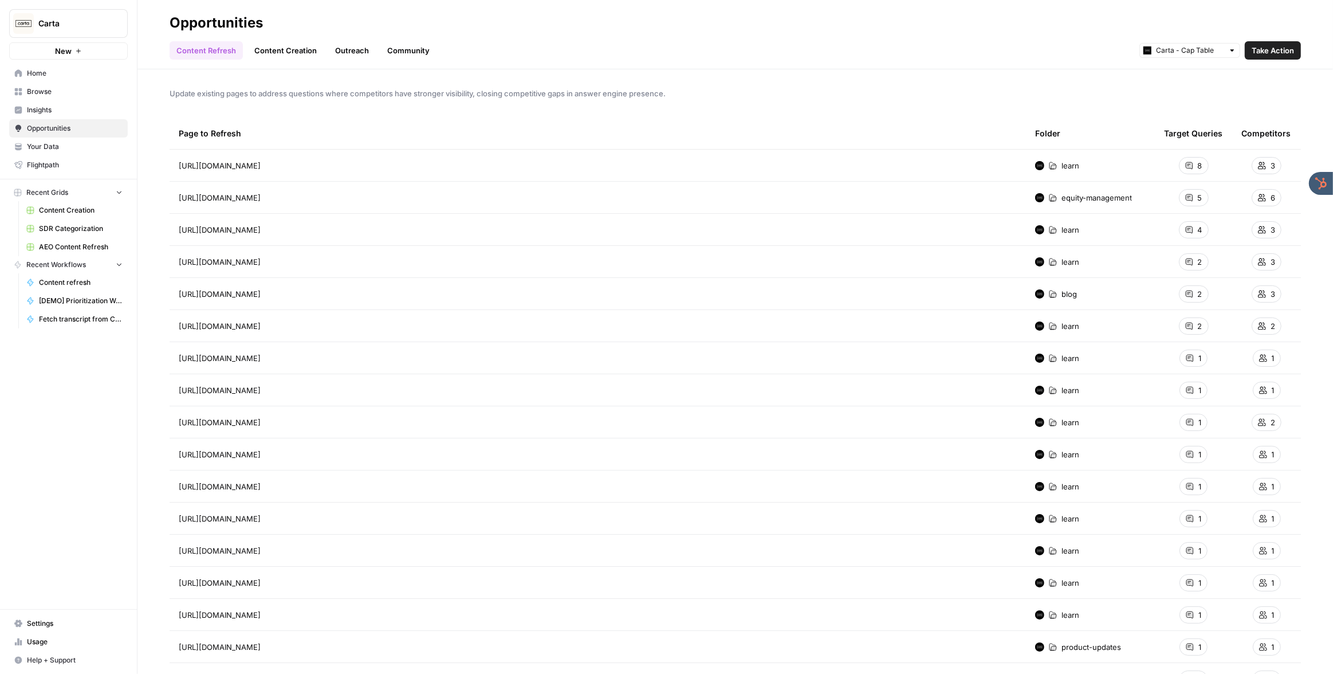
click at [1279, 59] on button "Take Action" at bounding box center [1273, 50] width 56 height 18
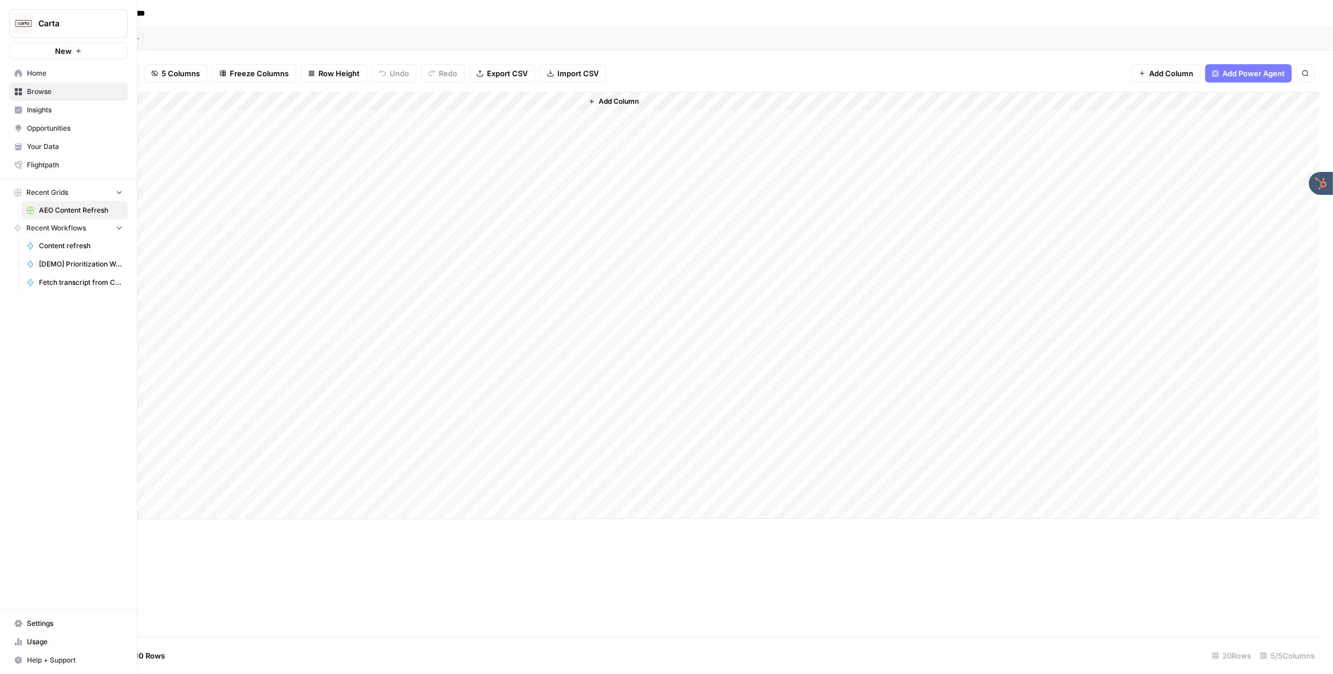
click at [50, 137] on link "Your Data" at bounding box center [68, 146] width 119 height 18
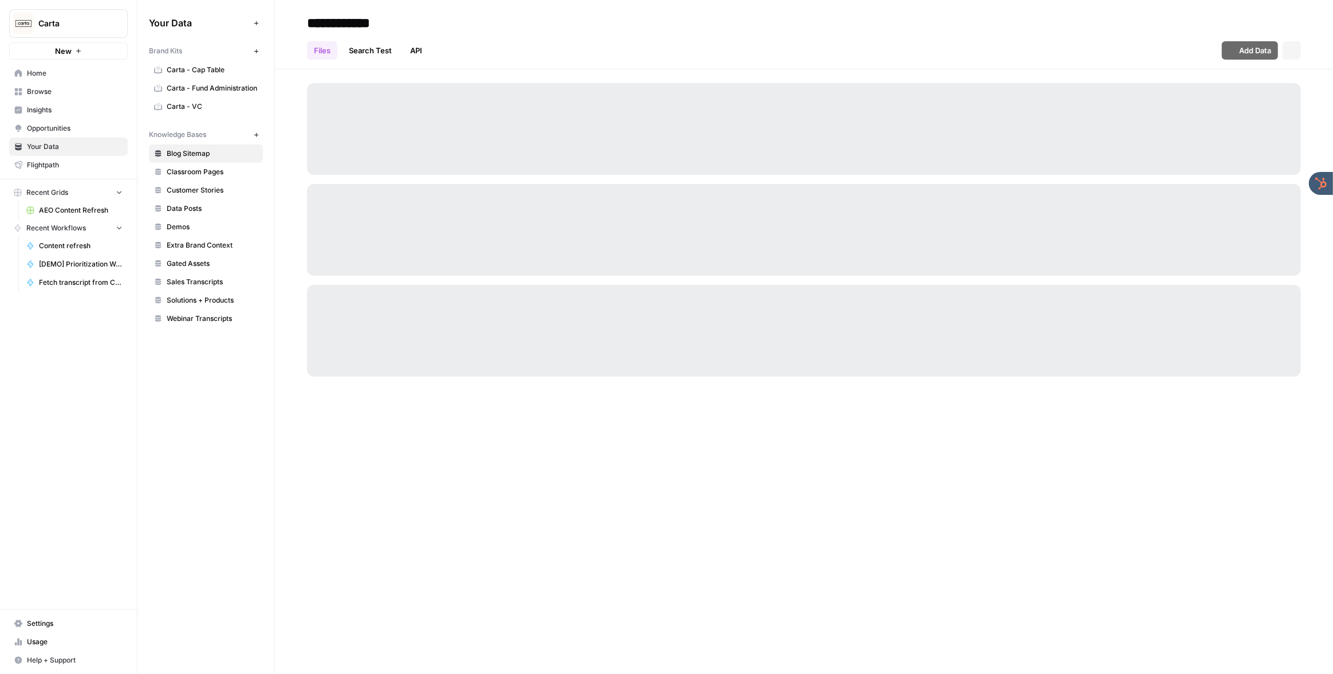
click at [52, 131] on span "Opportunities" at bounding box center [75, 128] width 96 height 10
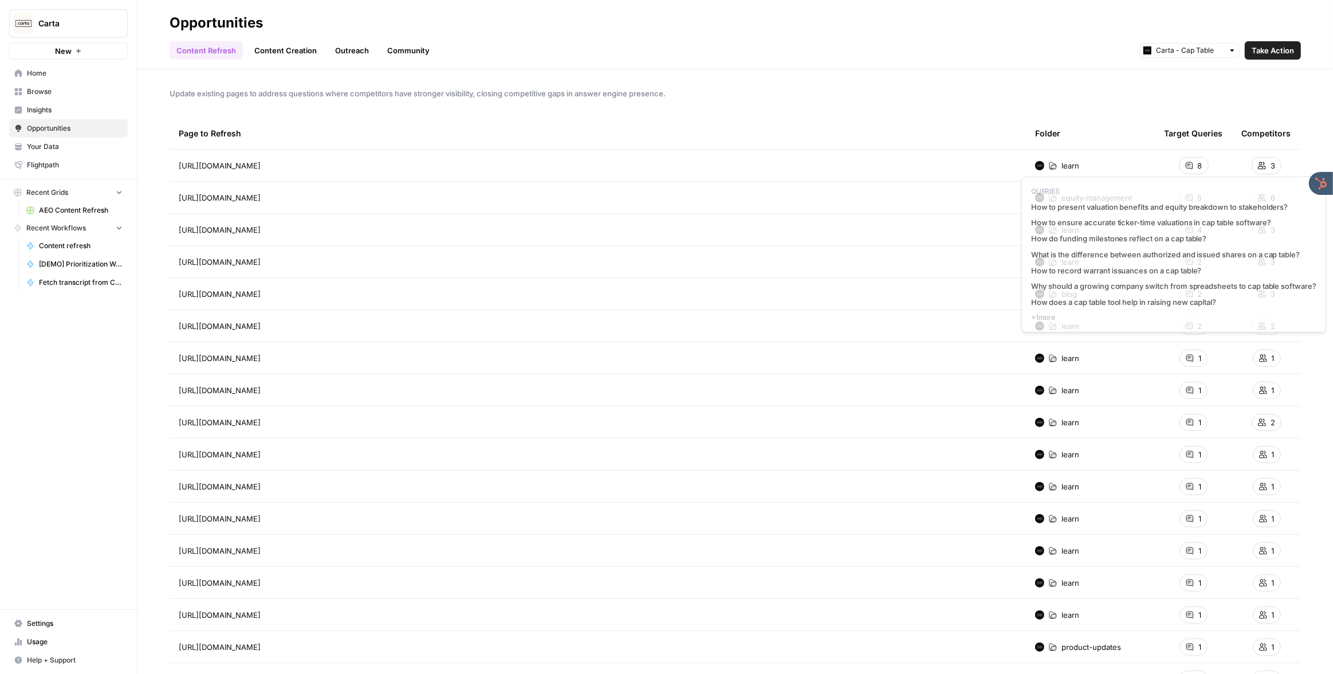
drag, startPoint x: 1203, startPoint y: 158, endPoint x: 1194, endPoint y: 164, distance: 11.0
click at [1201, 159] on div "8" at bounding box center [1194, 165] width 30 height 17
click at [1194, 165] on div "8" at bounding box center [1194, 165] width 30 height 17
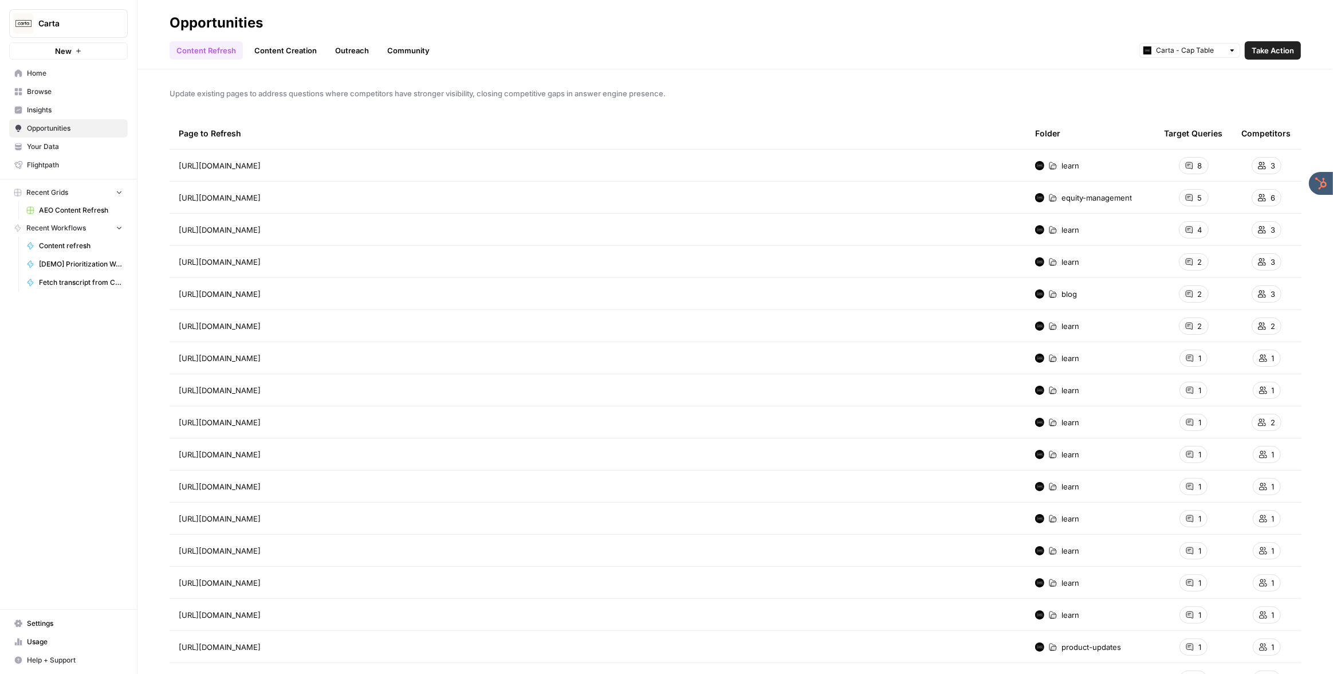
click at [689, 57] on div "Content Refresh Content Creation Outreach Community Carta - Cap Table Take Acti…" at bounding box center [735, 45] width 1131 height 27
click at [73, 109] on span "Insights" at bounding box center [75, 110] width 96 height 10
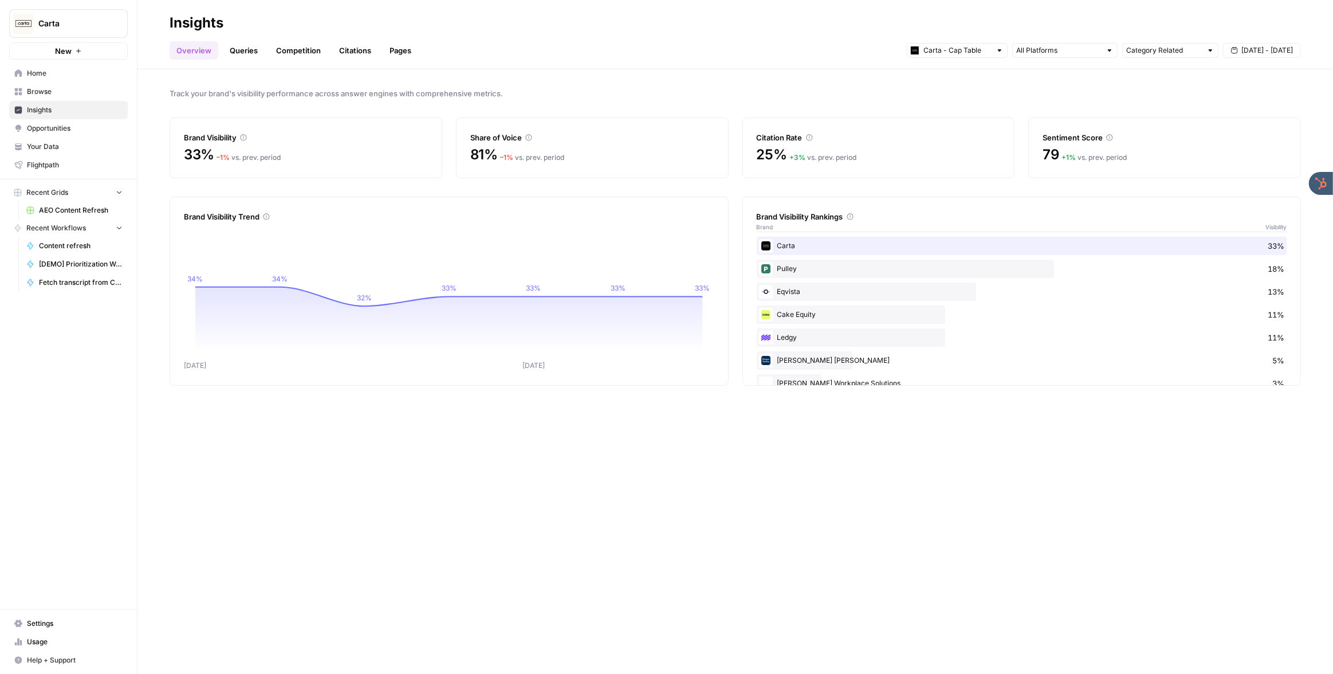
click at [373, 48] on link "Citations" at bounding box center [355, 50] width 46 height 18
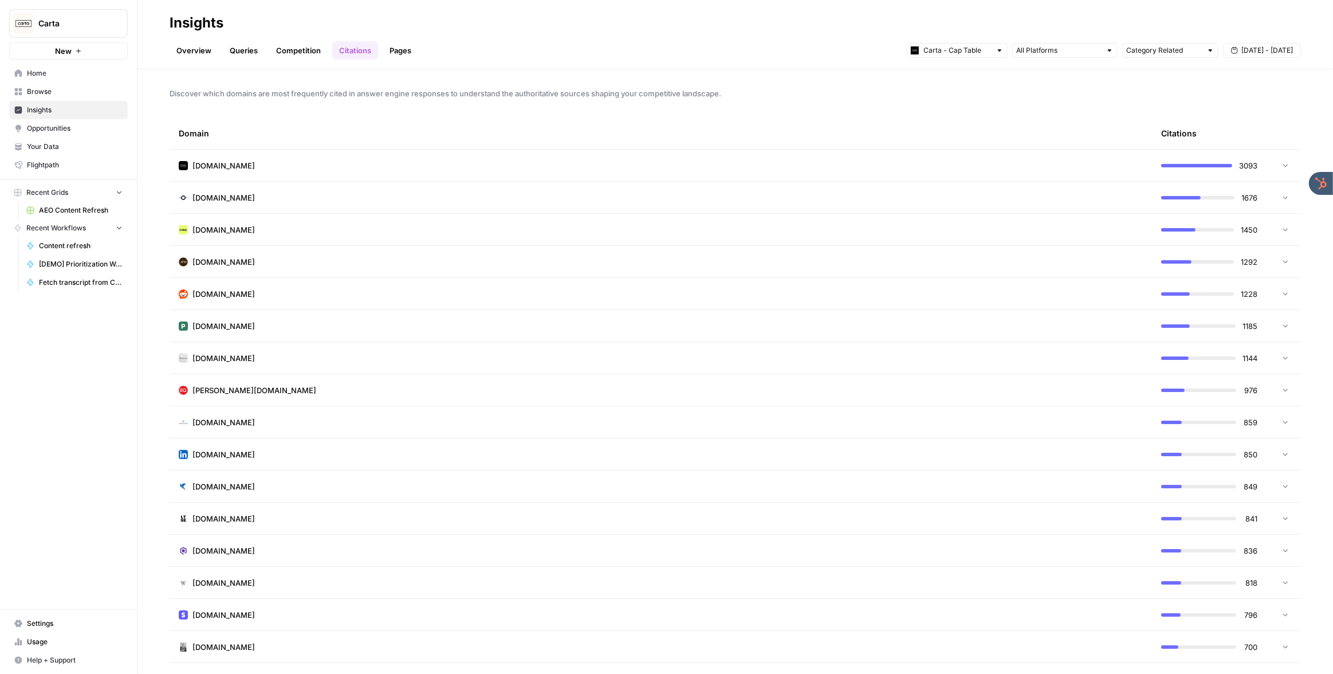
click at [1205, 163] on div "3093" at bounding box center [1209, 165] width 96 height 11
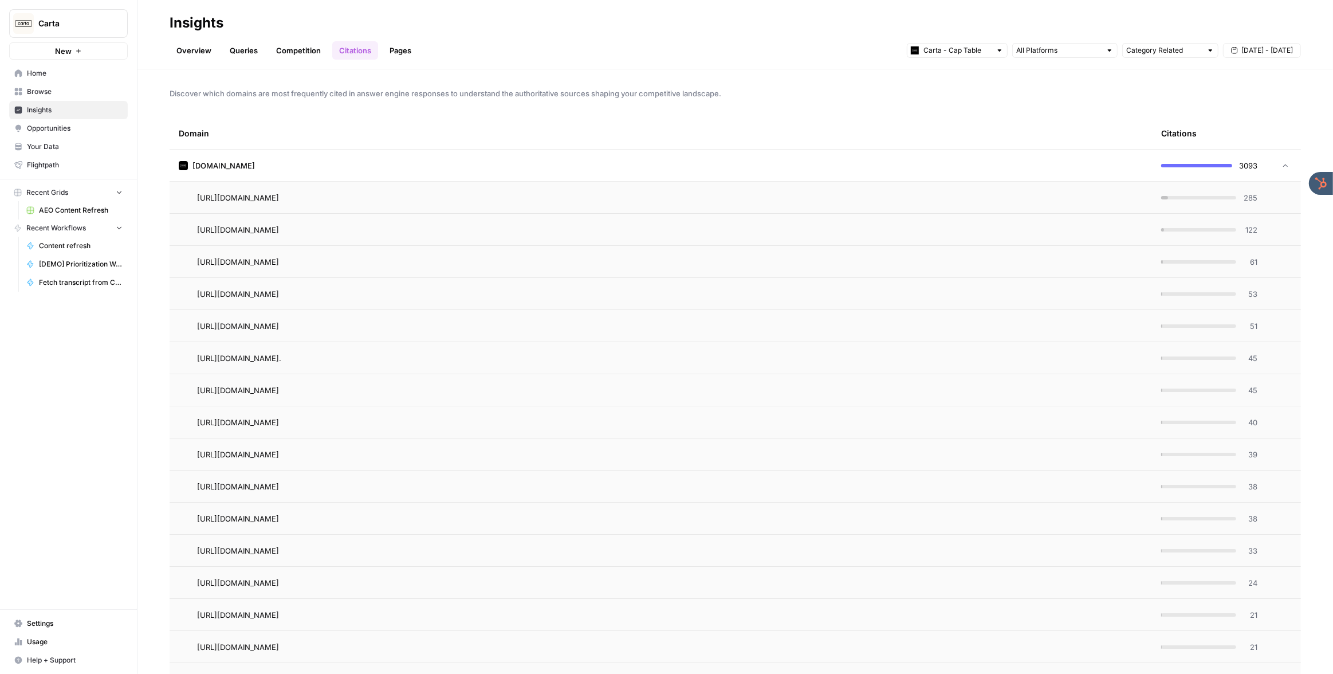
click at [1121, 162] on td "carta.com" at bounding box center [661, 166] width 982 height 32
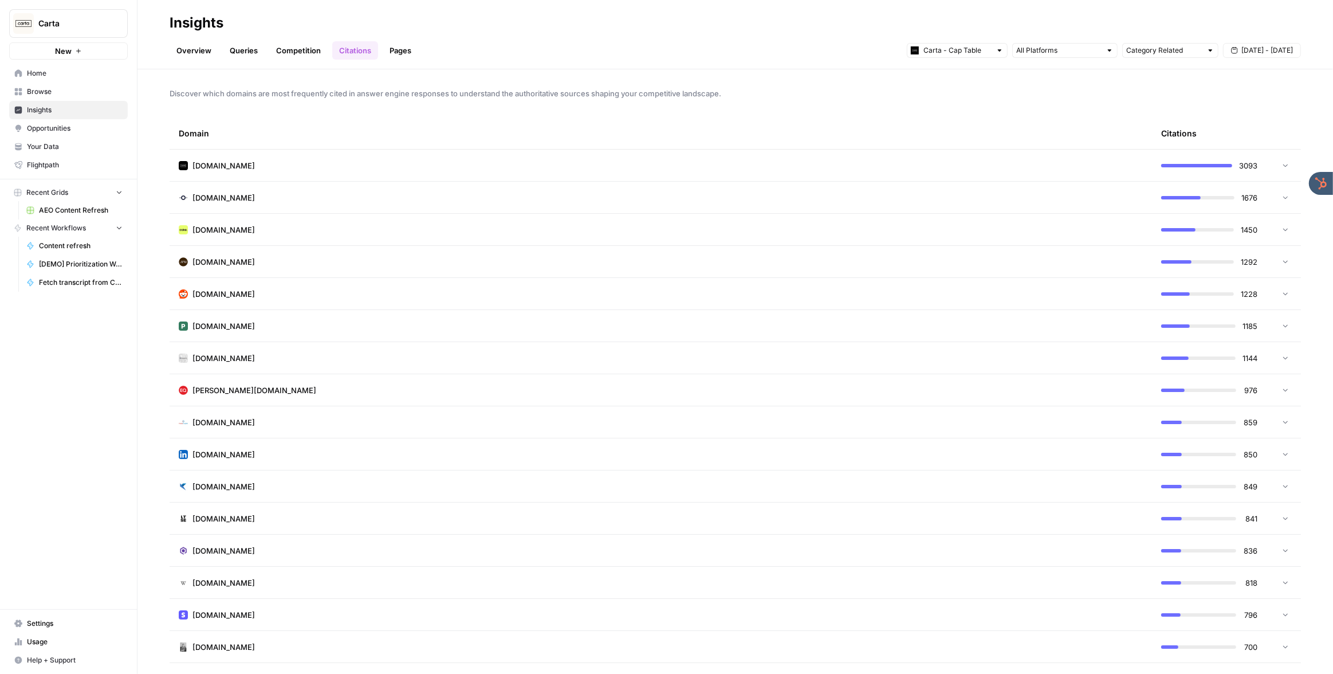
click at [301, 291] on td "reddit.com" at bounding box center [661, 294] width 982 height 32
click at [490, 290] on td "reddit.com" at bounding box center [661, 294] width 982 height 32
drag, startPoint x: 587, startPoint y: 25, endPoint x: 587, endPoint y: 18, distance: 6.9
click at [587, 25] on h2 "Insights" at bounding box center [735, 23] width 1131 height 18
click at [57, 23] on span "Carta" at bounding box center [72, 23] width 69 height 11
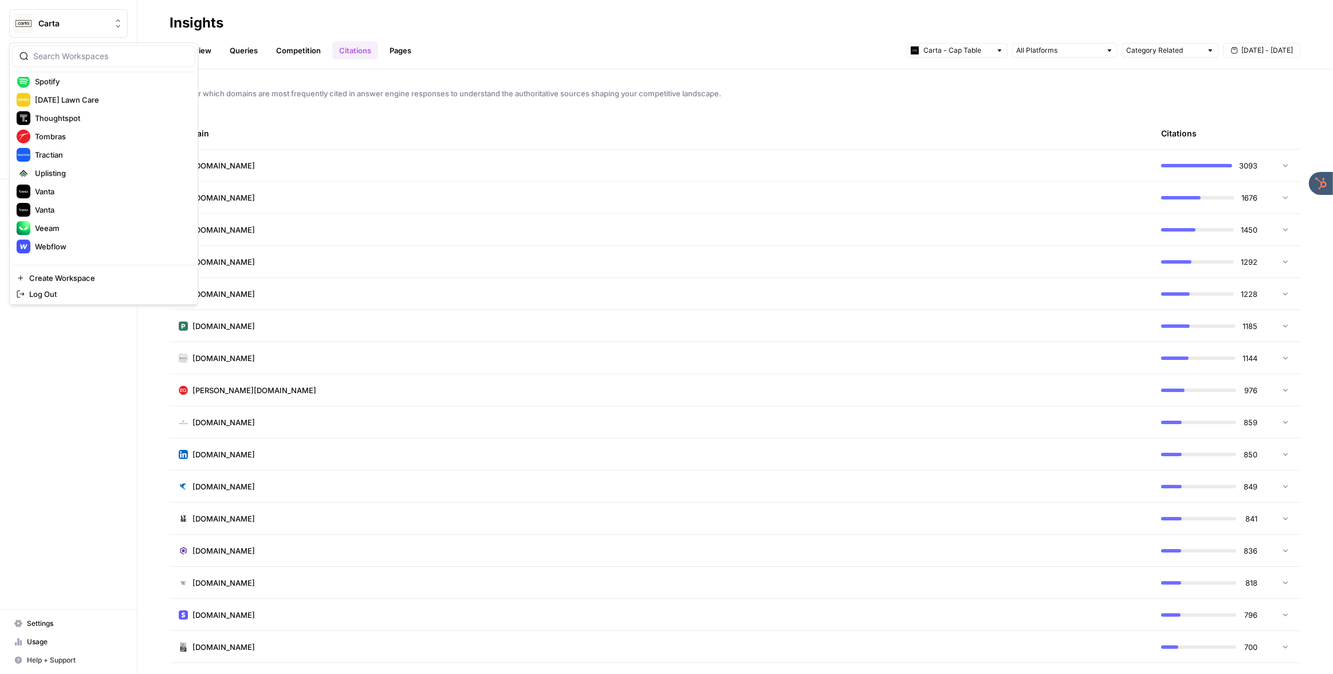
scroll to position [403, 0]
click at [92, 228] on span "Webflow" at bounding box center [110, 232] width 151 height 11
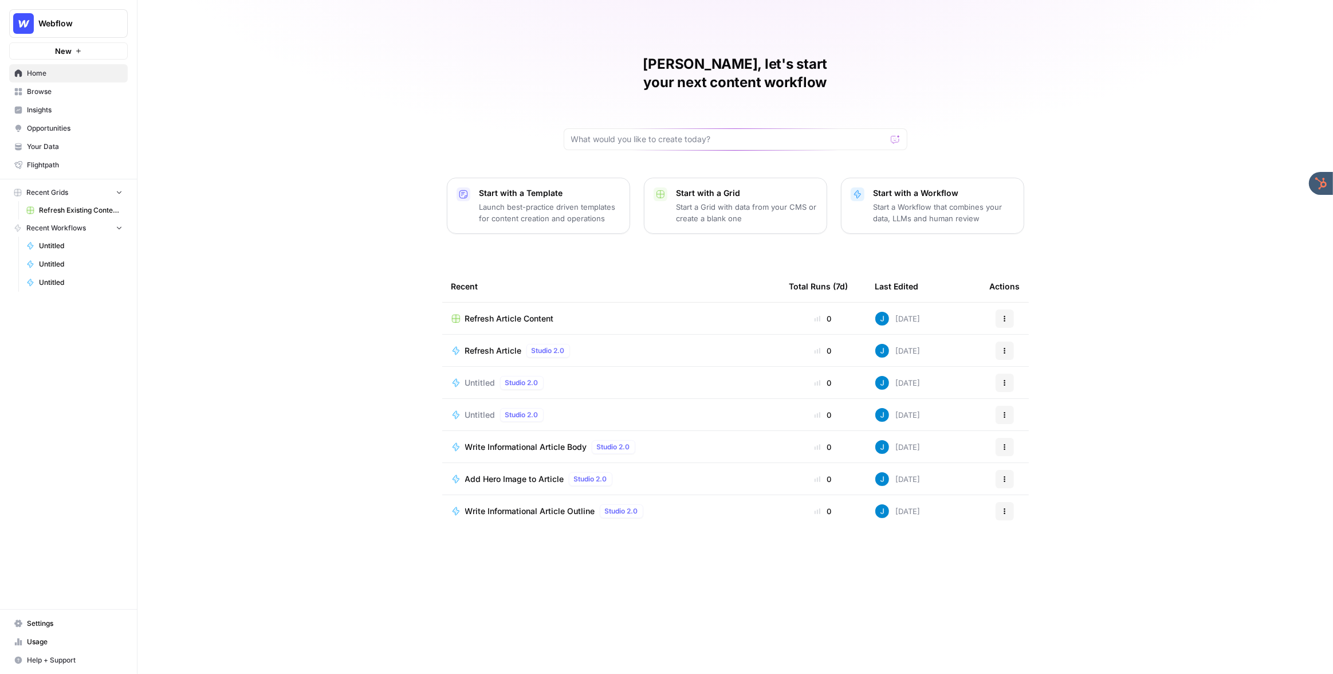
click at [80, 30] on button "Webflow" at bounding box center [68, 23] width 119 height 29
click at [327, 23] on div "Jordan, let's start your next content workflow Start with a Template Launch bes…" at bounding box center [735, 337] width 1196 height 674
click at [61, 132] on span "Opportunities" at bounding box center [75, 128] width 96 height 10
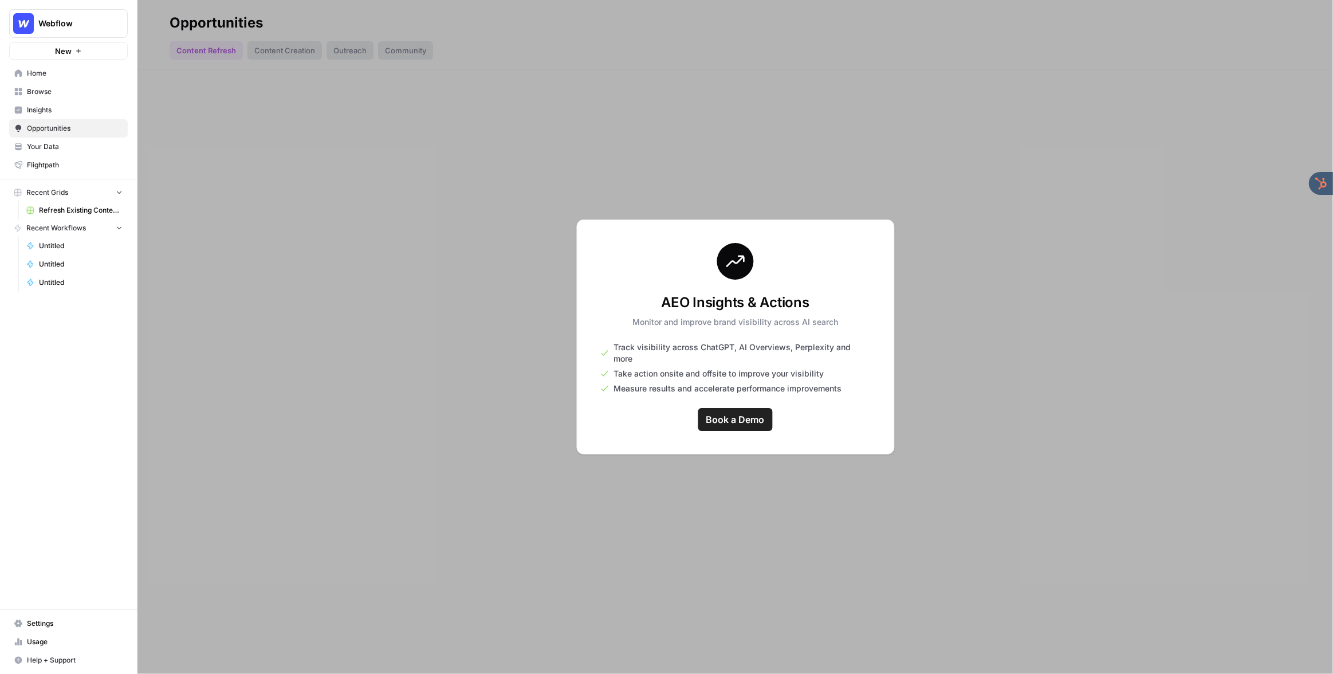
click at [57, 111] on span "Insights" at bounding box center [75, 110] width 96 height 10
click at [79, 25] on span "Webflow" at bounding box center [72, 23] width 69 height 11
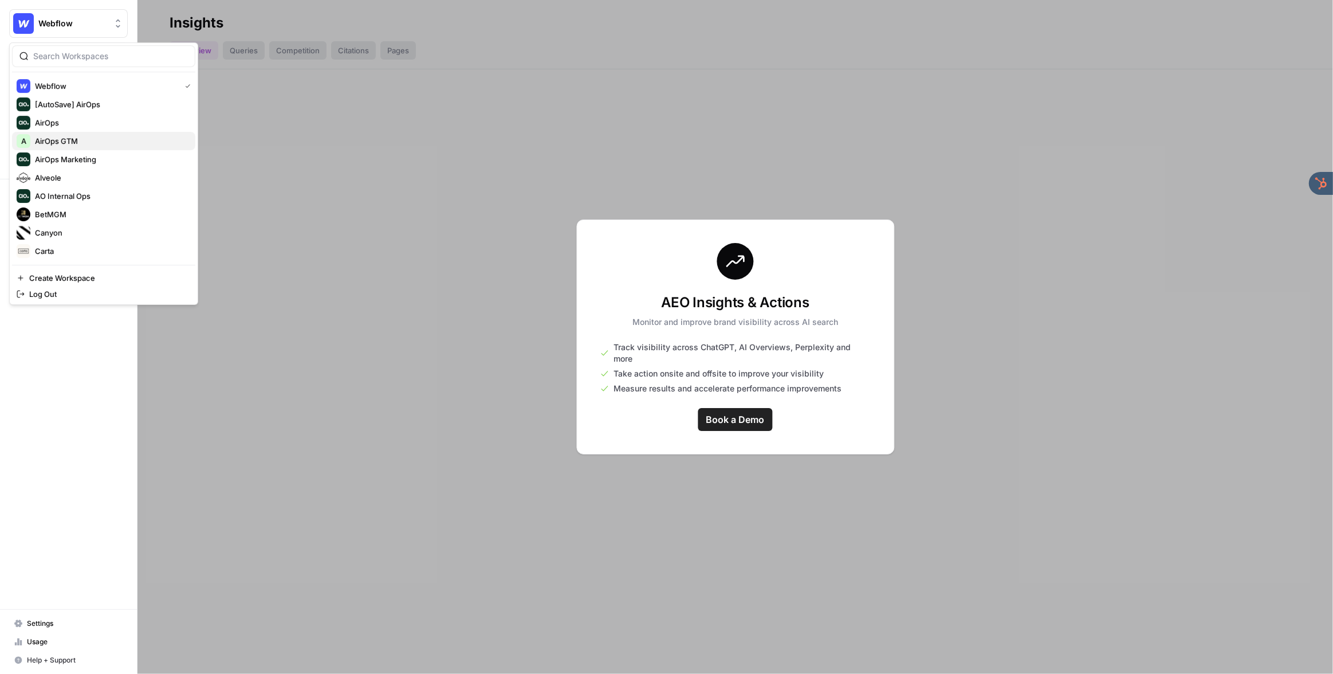
click at [74, 141] on span "AirOps GTM" at bounding box center [110, 140] width 151 height 11
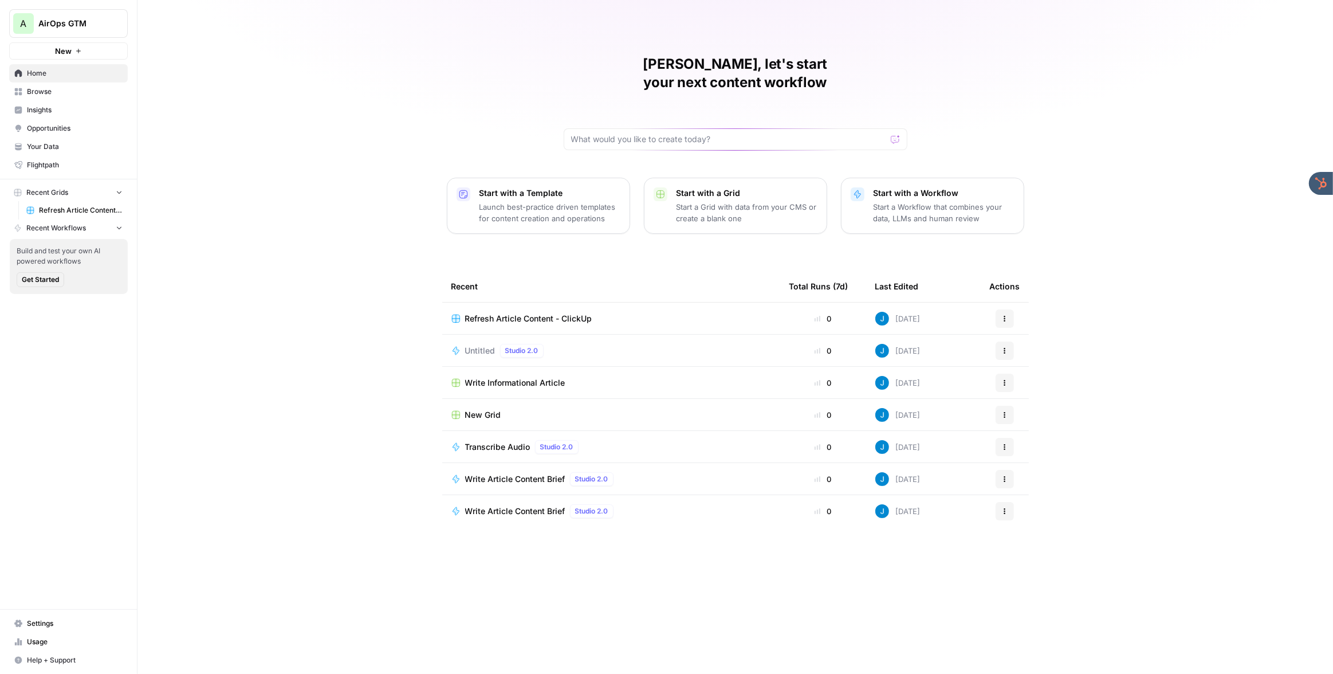
click at [56, 124] on span "Opportunities" at bounding box center [75, 128] width 96 height 10
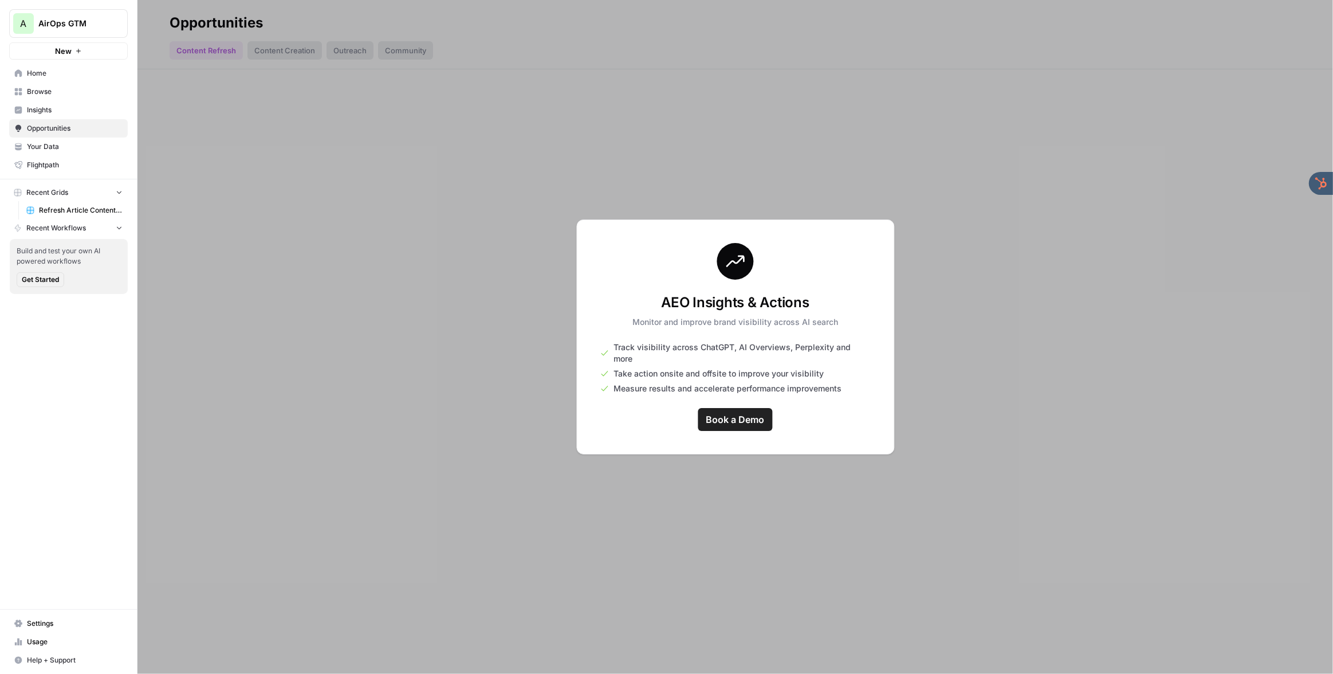
click at [81, 25] on span "AirOps GTM" at bounding box center [72, 23] width 69 height 11
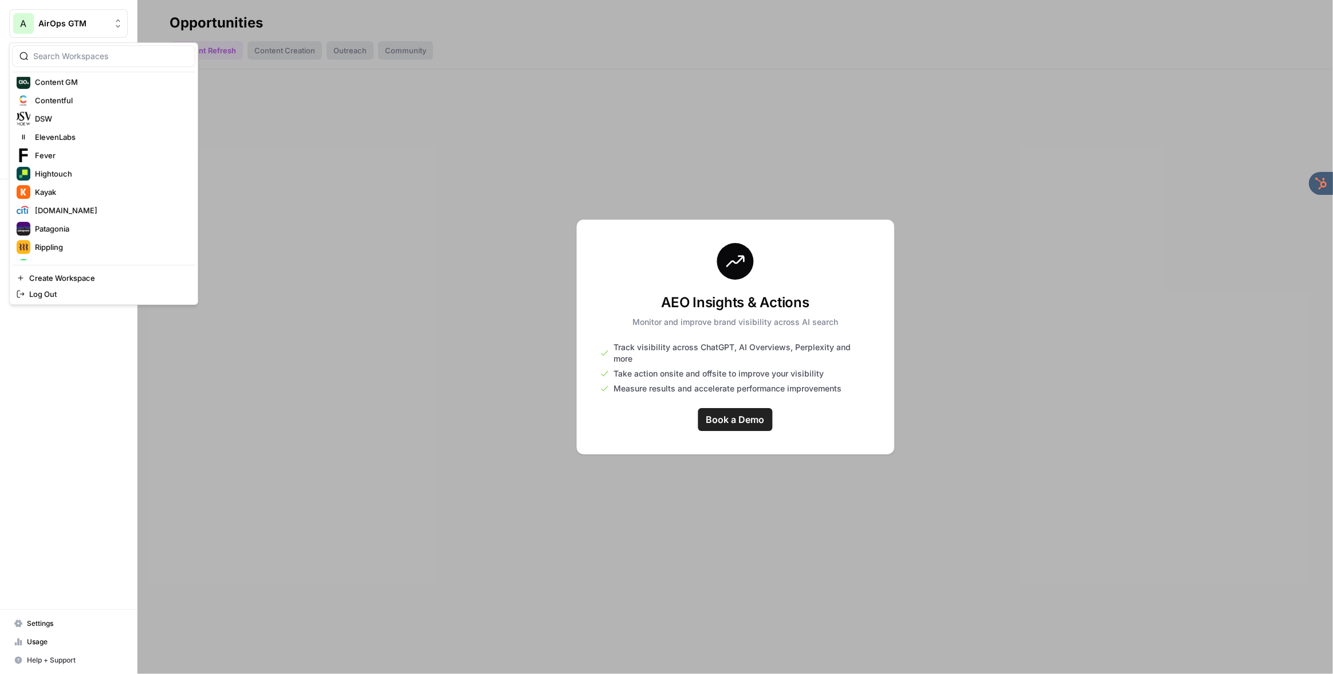
scroll to position [403, 0]
click at [69, 229] on span "Webflow" at bounding box center [110, 232] width 151 height 11
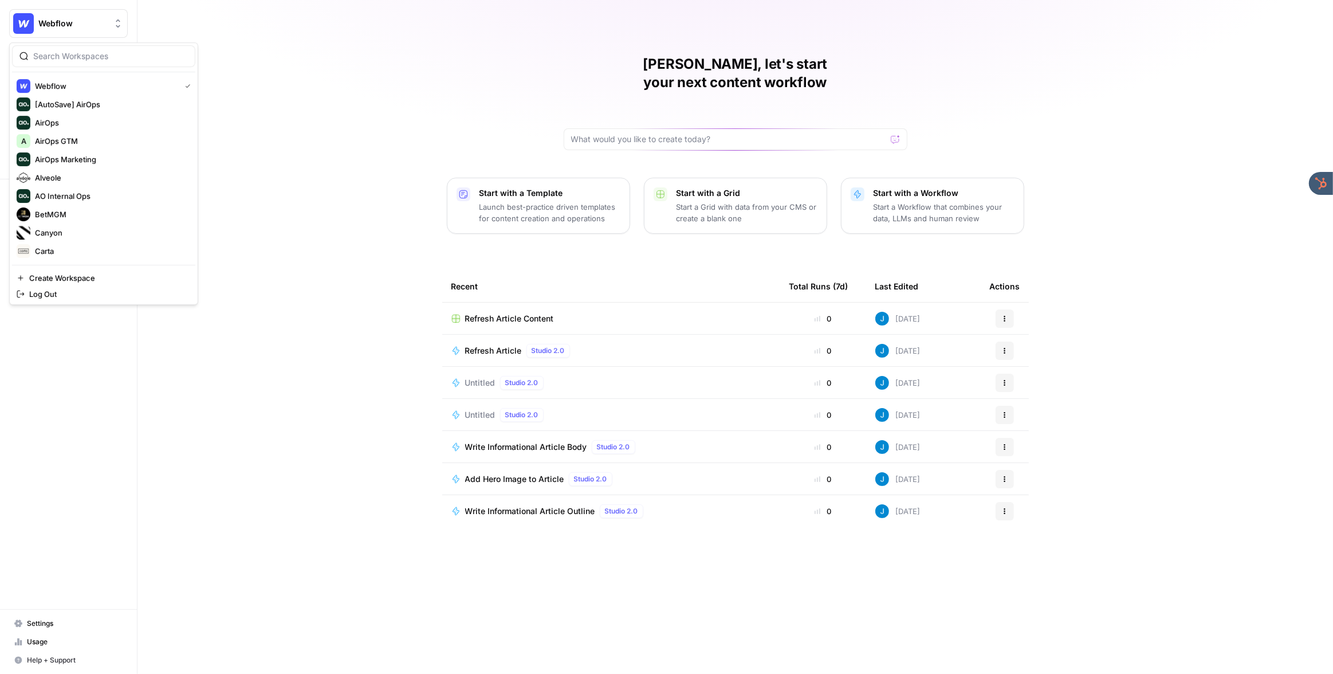
click at [89, 21] on span "Webflow" at bounding box center [72, 23] width 69 height 11
click at [412, 69] on div "Jordan, let's start your next content workflow Start with a Template Launch bes…" at bounding box center [735, 337] width 1196 height 674
click at [44, 93] on span "Browse" at bounding box center [75, 92] width 96 height 10
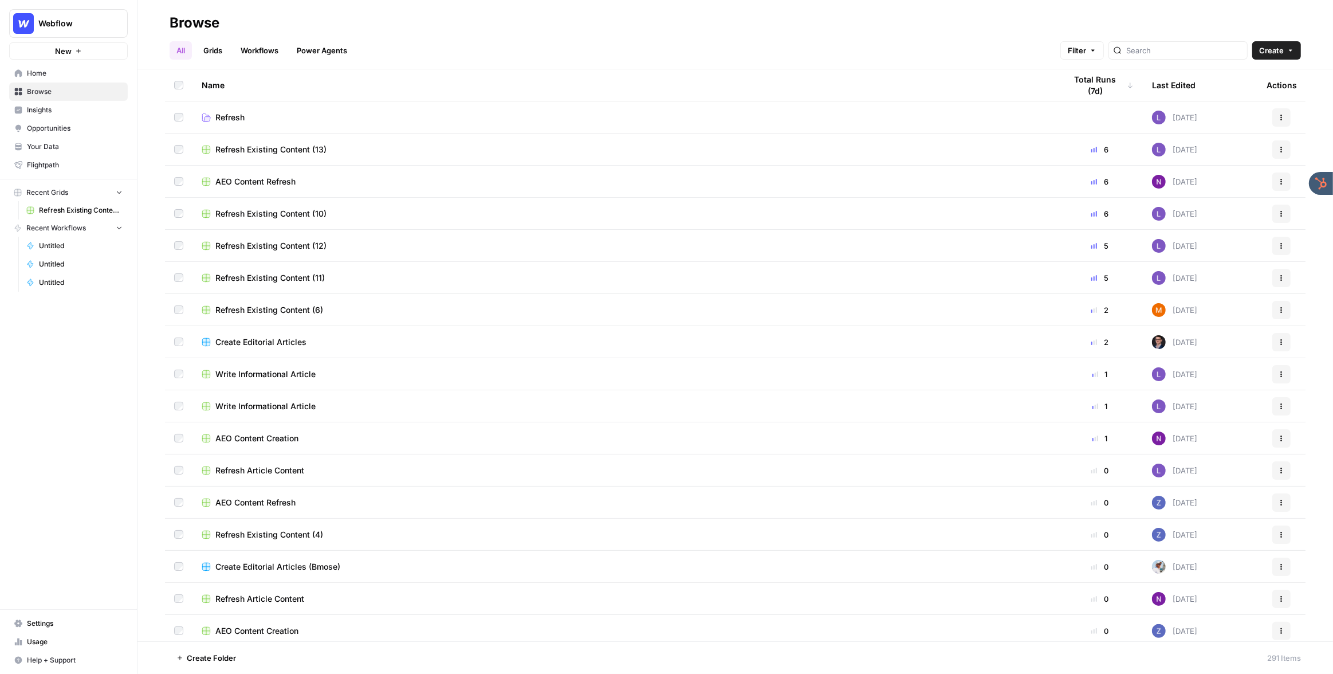
click at [43, 623] on span "Settings" at bounding box center [75, 623] width 96 height 10
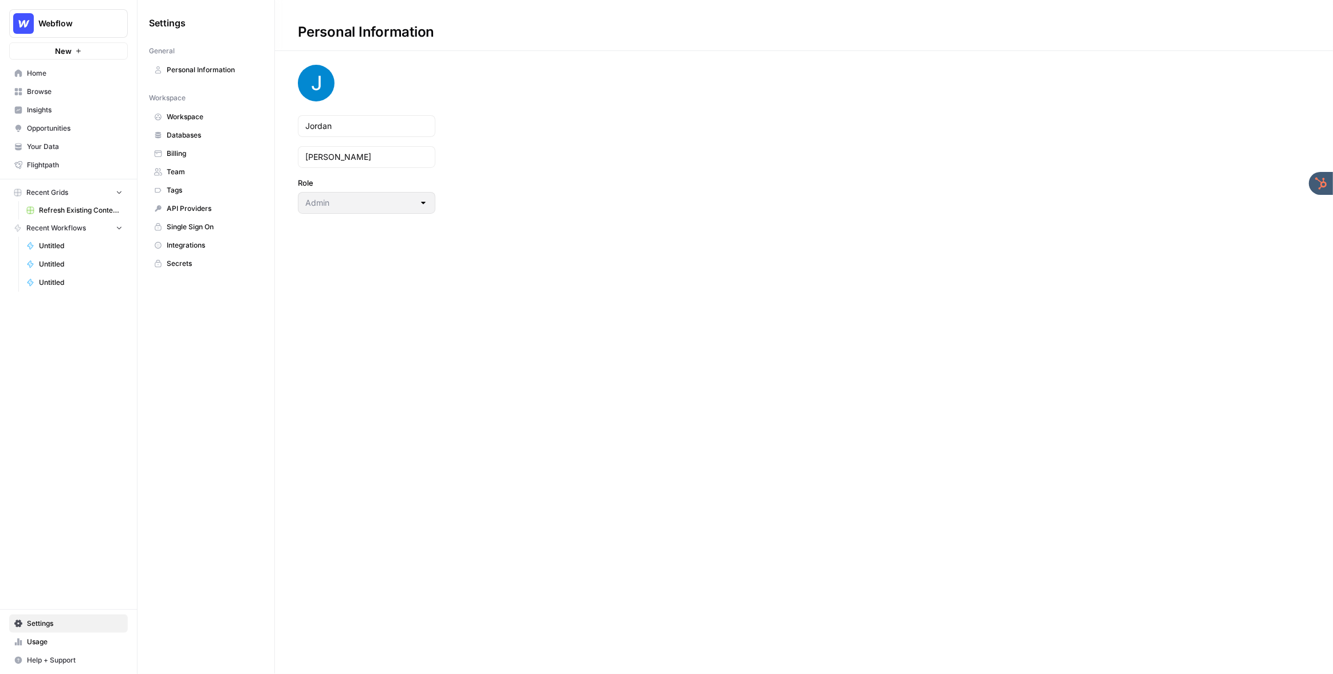
click at [188, 118] on span "Workspace" at bounding box center [212, 117] width 91 height 10
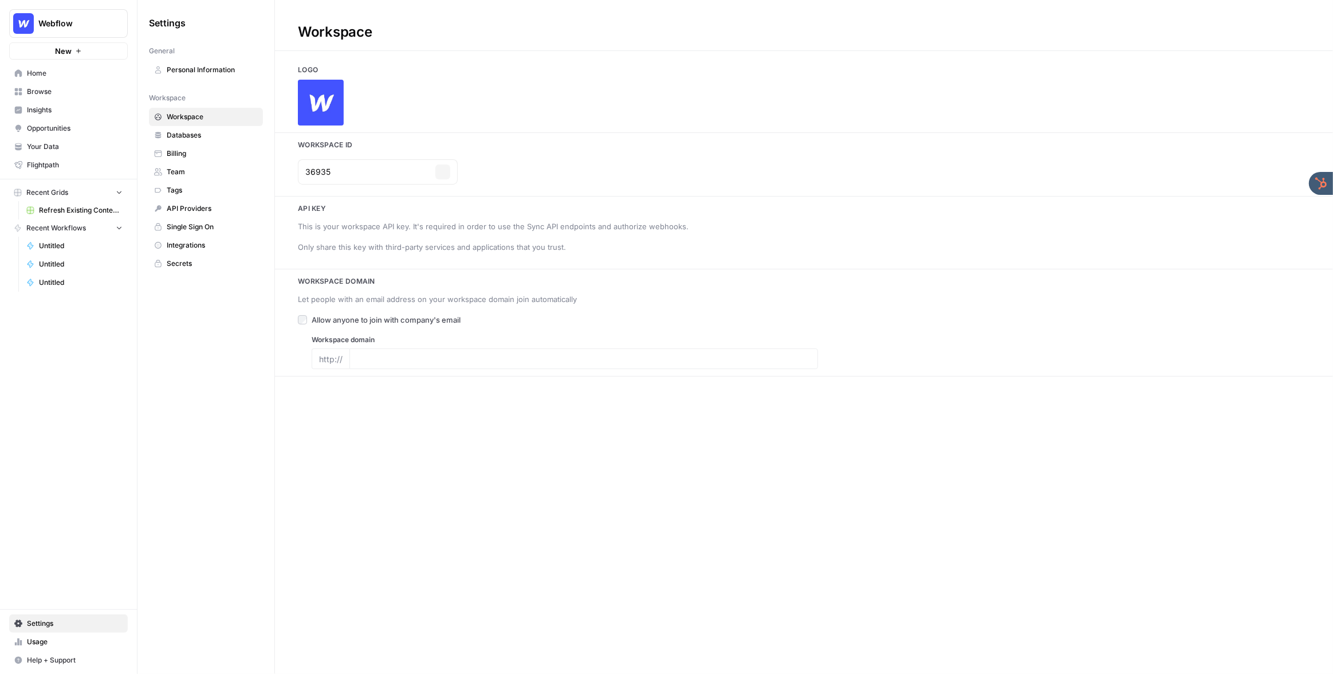
type input "webflow.com"
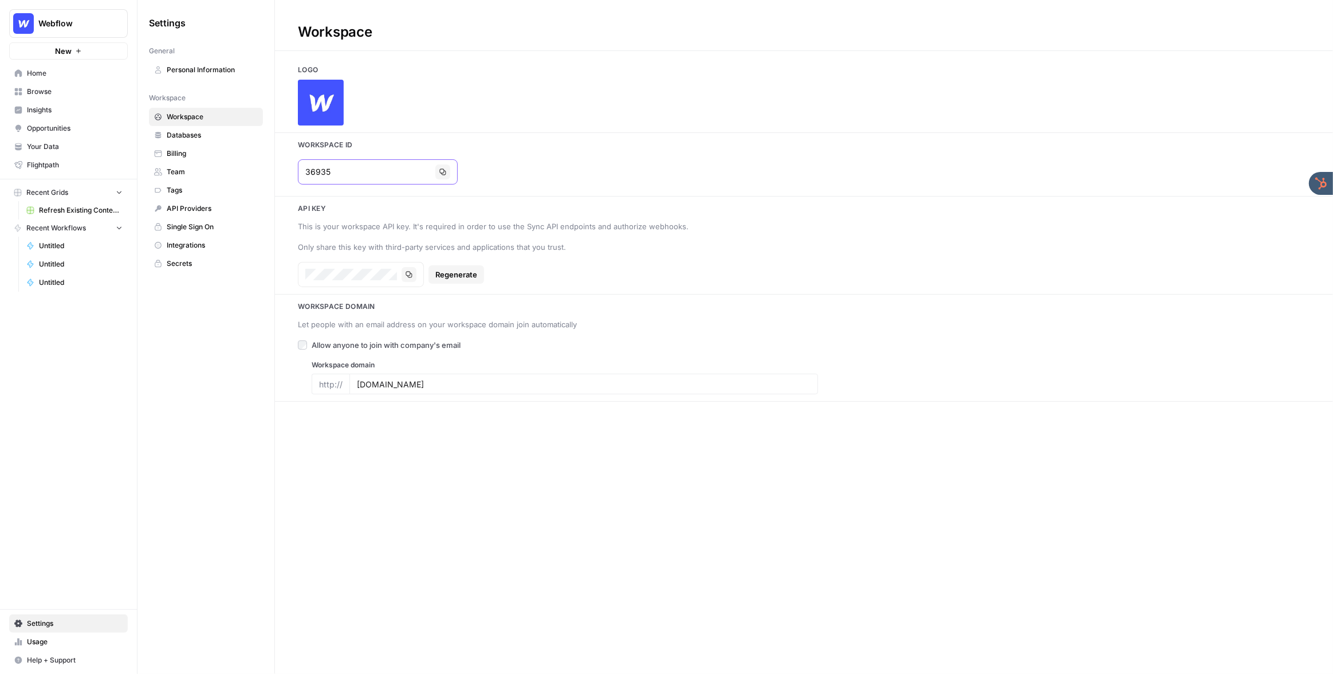
click at [368, 175] on input "36935" at bounding box center [367, 171] width 125 height 11
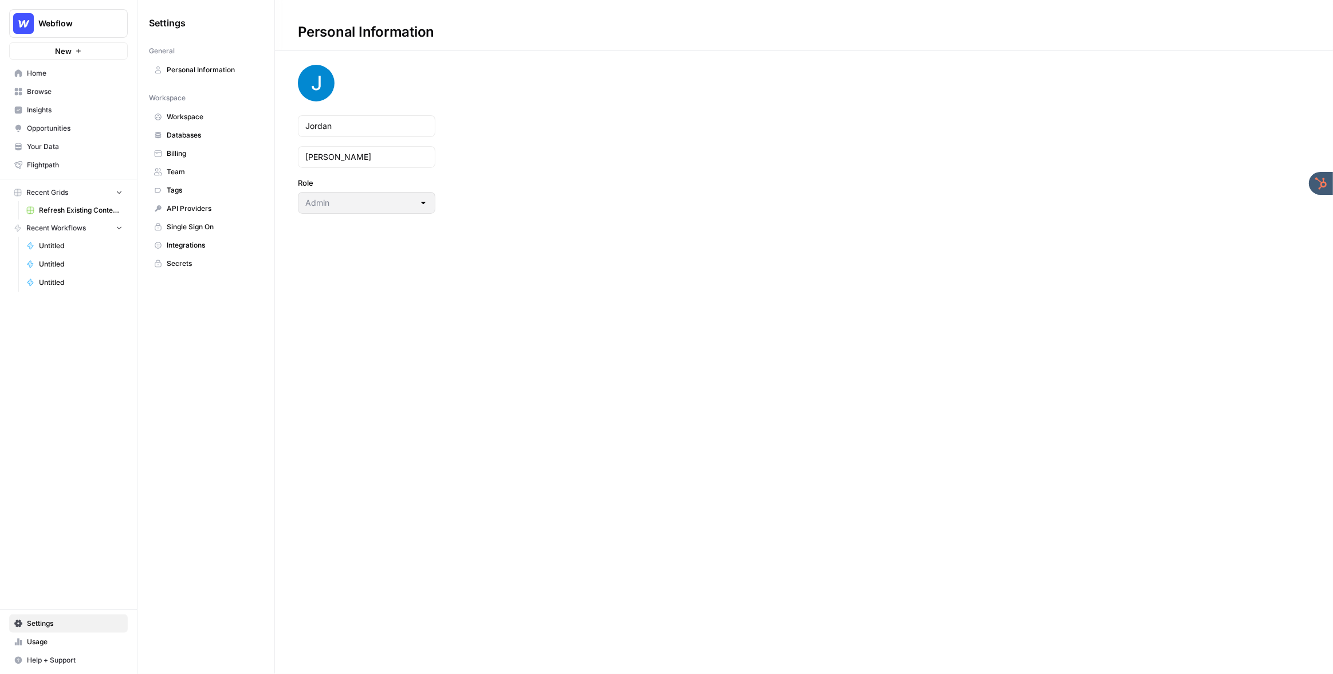
click at [69, 25] on span "Webflow" at bounding box center [72, 23] width 69 height 11
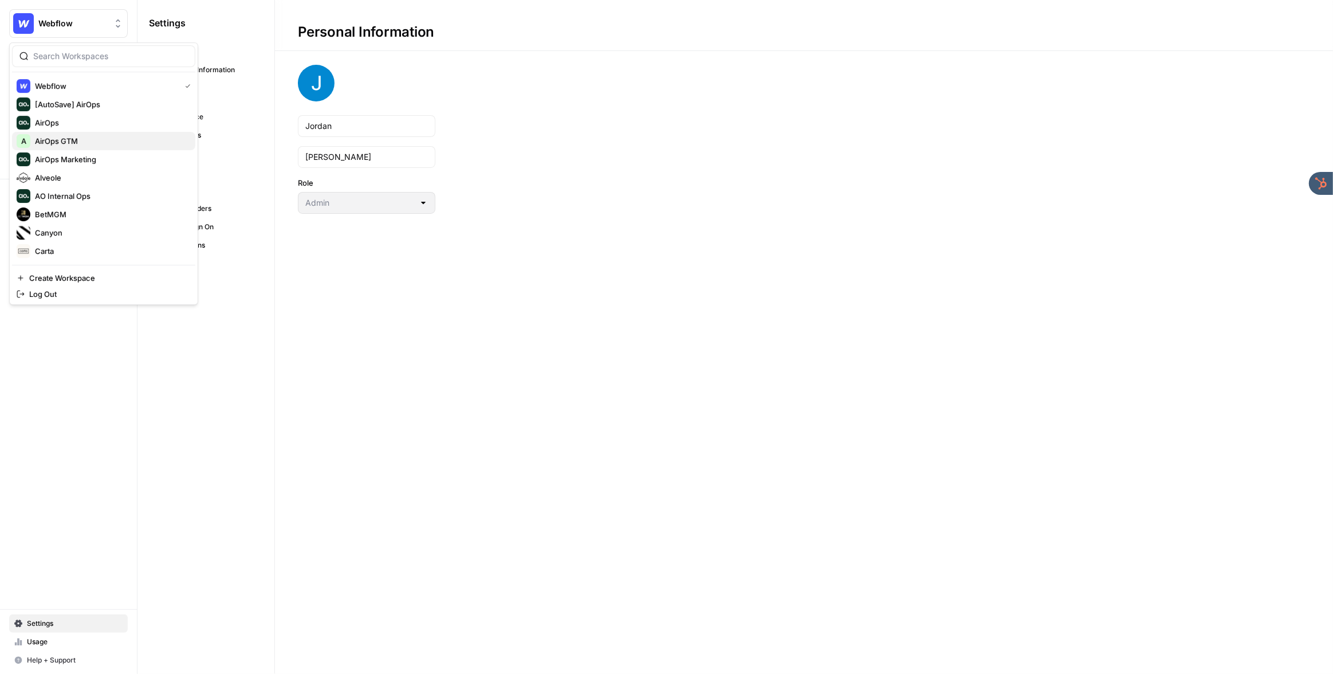
click at [91, 138] on span "AirOps GTM" at bounding box center [110, 140] width 151 height 11
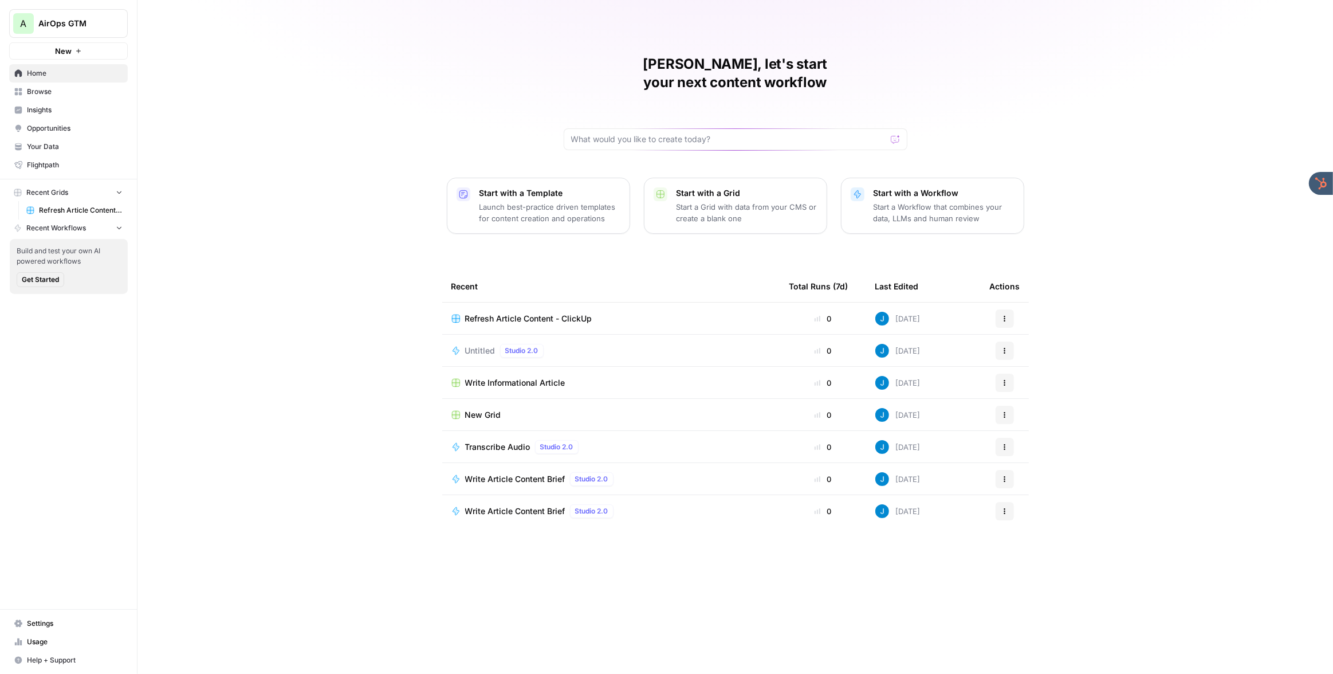
click at [49, 631] on link "Settings" at bounding box center [68, 623] width 119 height 18
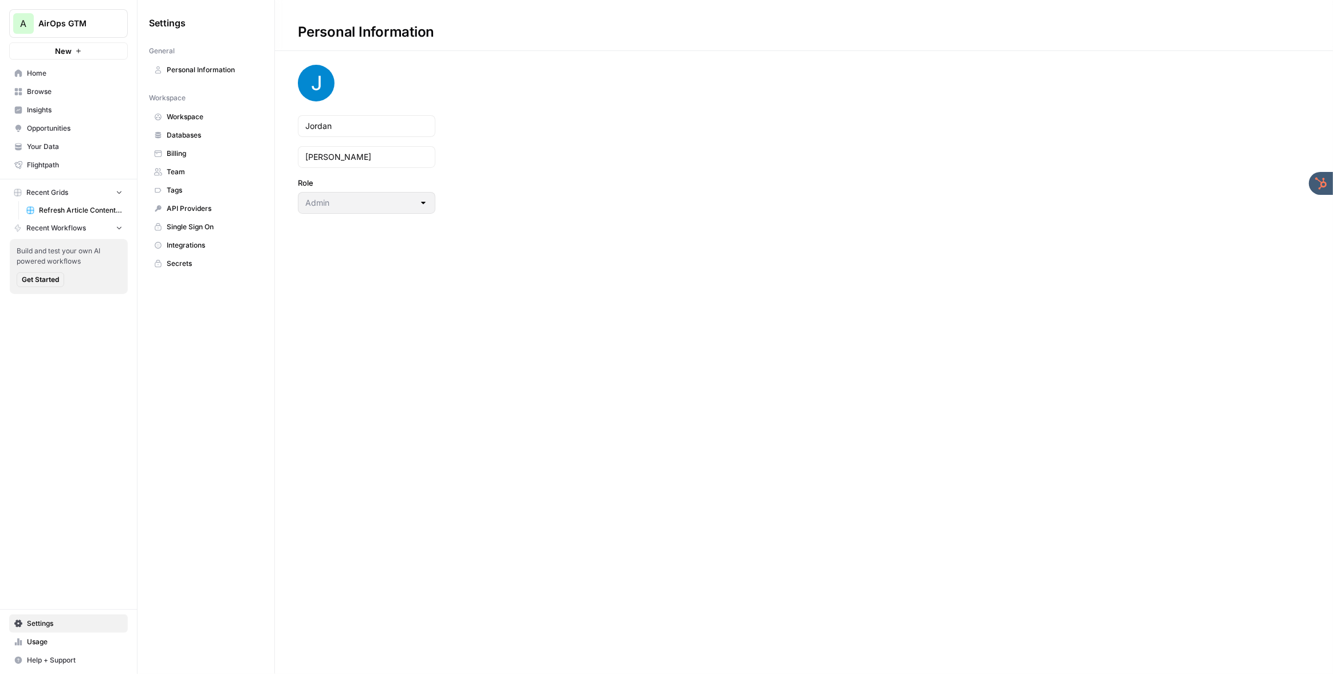
click at [193, 114] on span "Workspace" at bounding box center [212, 117] width 91 height 10
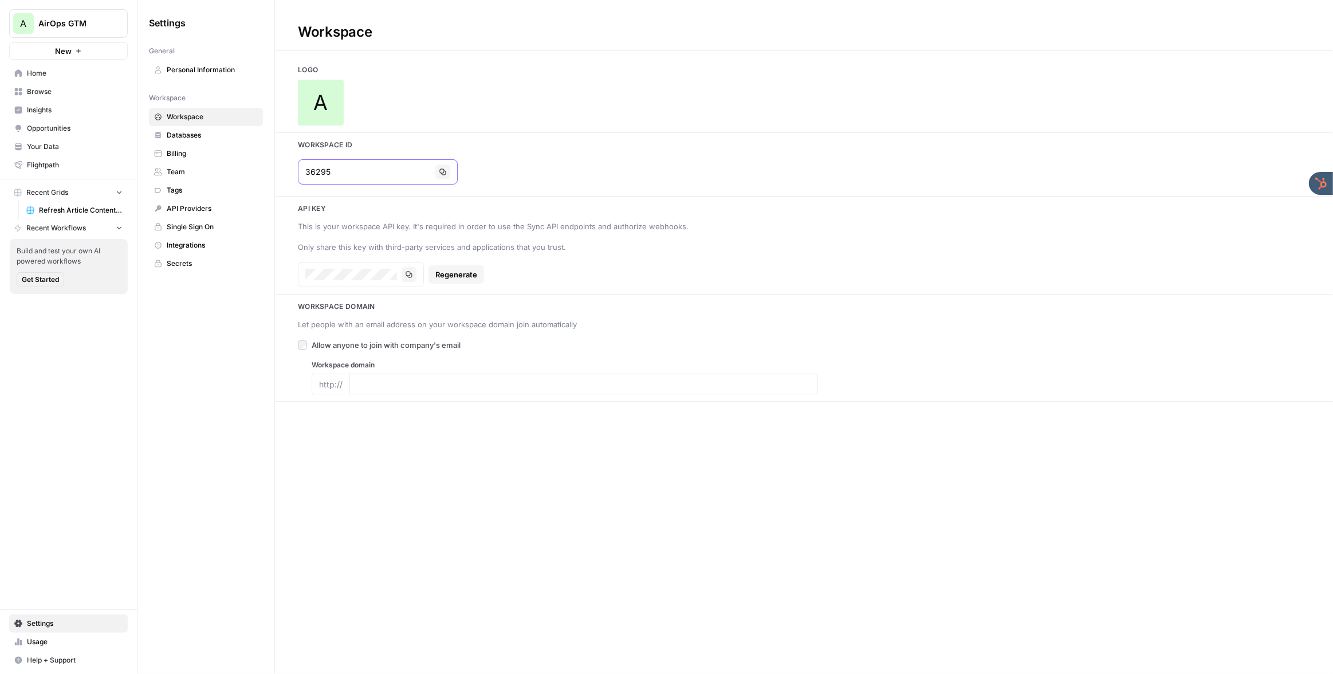
click at [339, 170] on input "36295" at bounding box center [367, 171] width 125 height 11
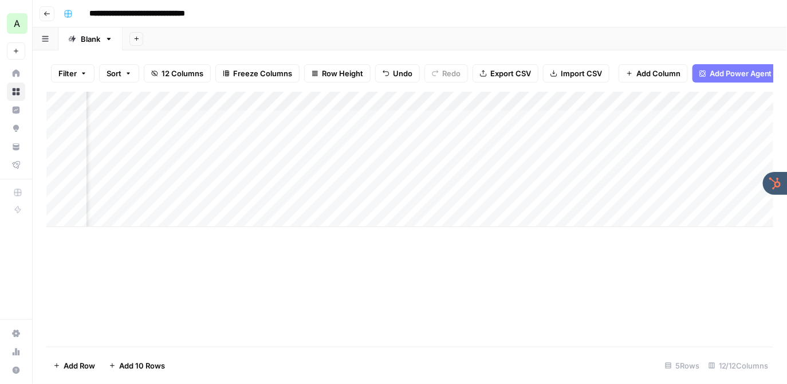
scroll to position [0, 454]
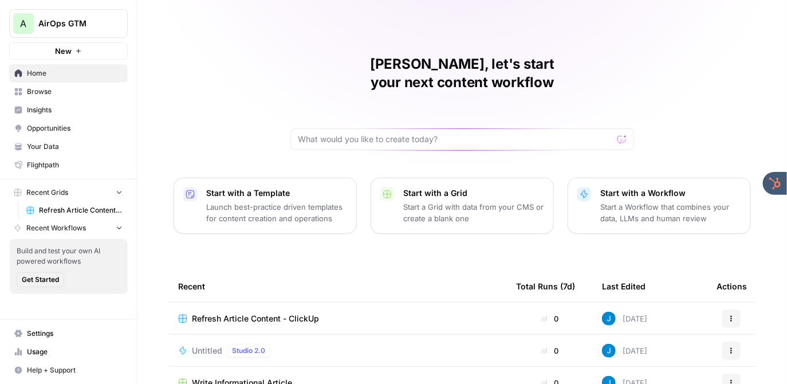
click at [184, 64] on div "Jordan, let's start your next content workflow Start with a Template Launch bes…" at bounding box center [462, 272] width 650 height 545
click at [238, 313] on span "Refresh Article Content - ClickUp" at bounding box center [255, 318] width 127 height 11
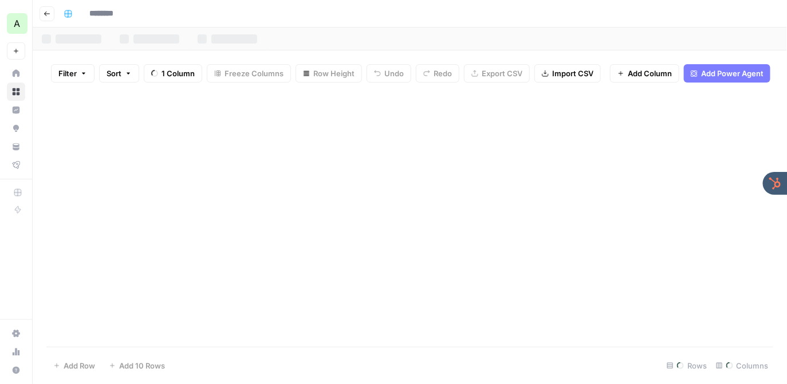
type input "**********"
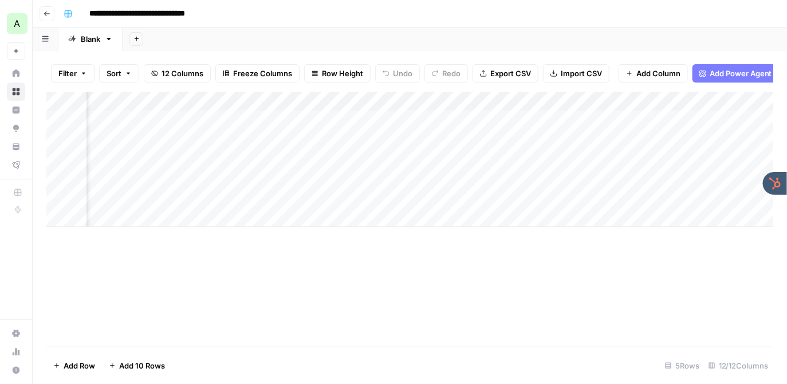
scroll to position [0, 118]
click at [618, 101] on div "Add Column" at bounding box center [410, 159] width 728 height 135
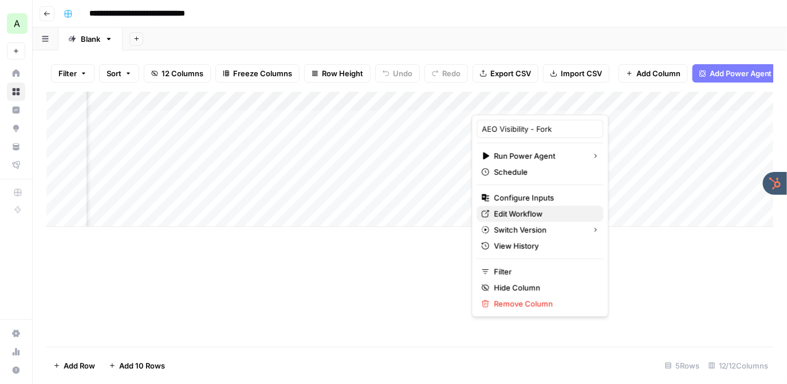
click at [524, 216] on span "Edit Workflow" at bounding box center [544, 213] width 100 height 11
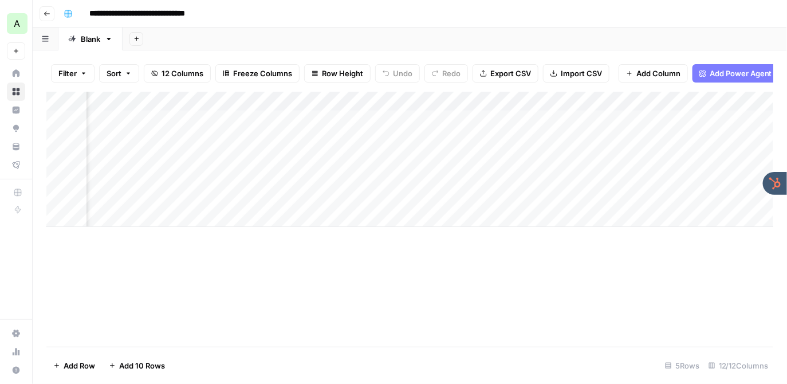
scroll to position [0, 281]
click at [416, 21] on div "**********" at bounding box center [417, 14] width 717 height 18
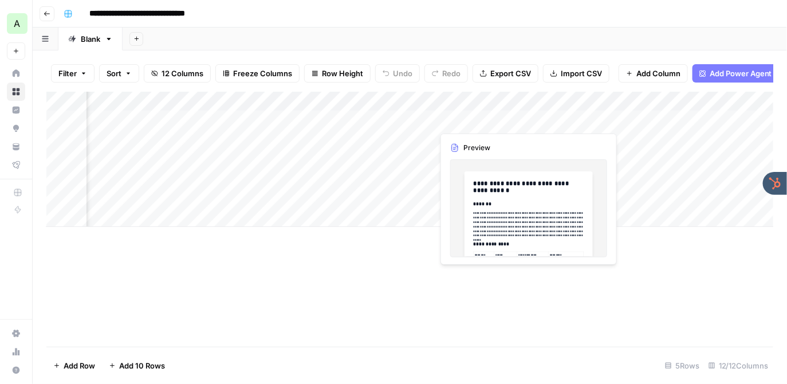
click at [467, 117] on div "Add Column" at bounding box center [410, 159] width 728 height 135
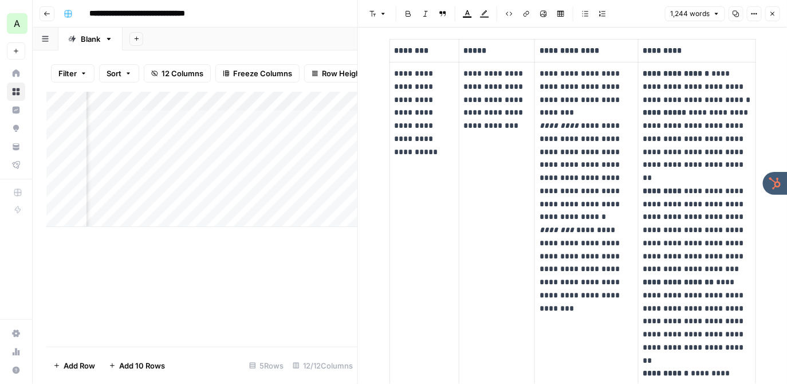
scroll to position [268, 0]
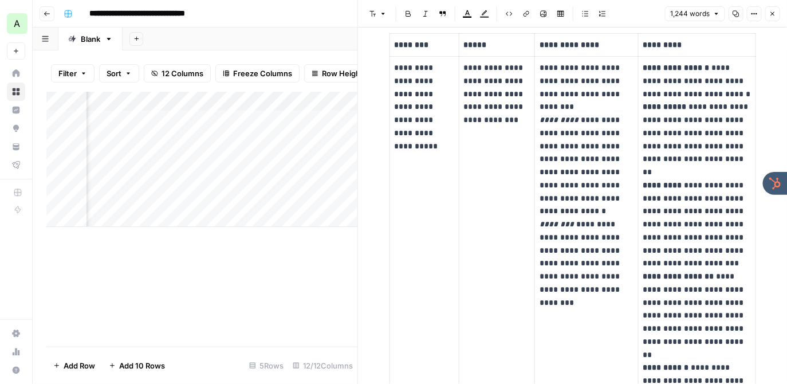
click at [772, 14] on icon "button" at bounding box center [772, 13] width 7 height 7
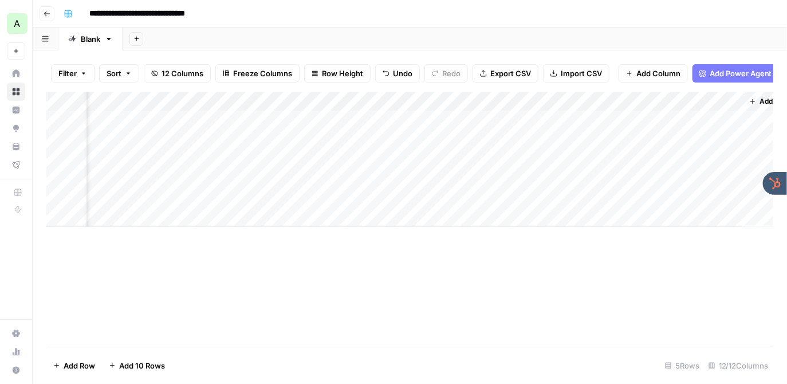
scroll to position [0, 1000]
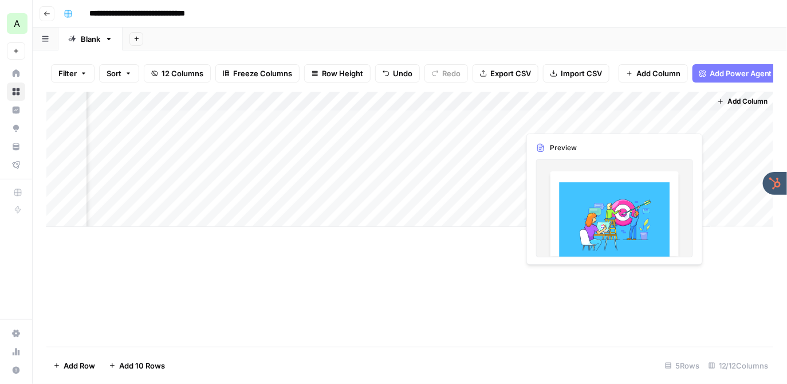
click at [644, 118] on div "Add Column" at bounding box center [410, 159] width 728 height 135
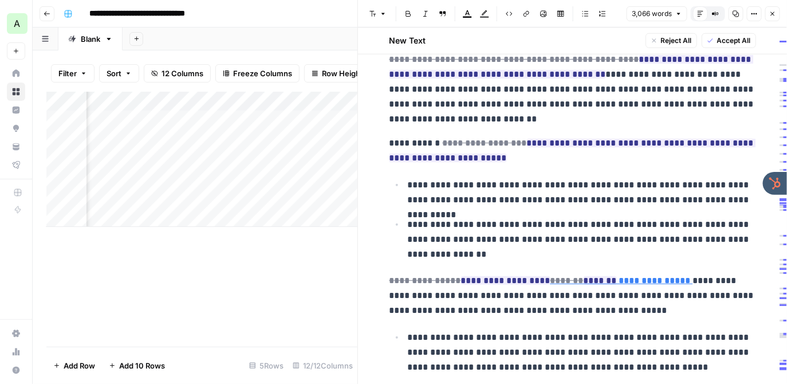
scroll to position [1804, 0]
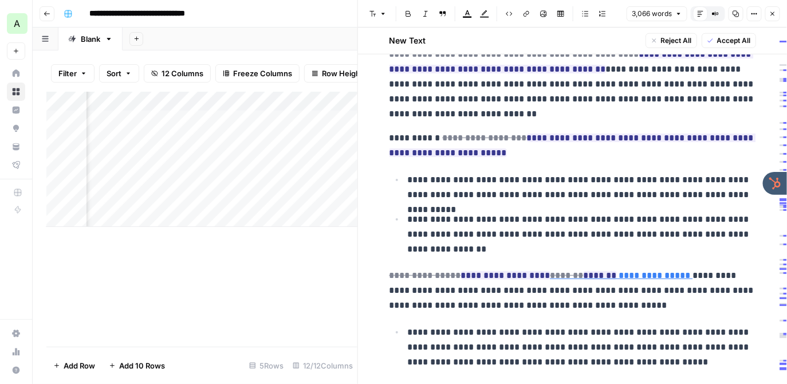
click at [772, 11] on icon "button" at bounding box center [772, 13] width 7 height 7
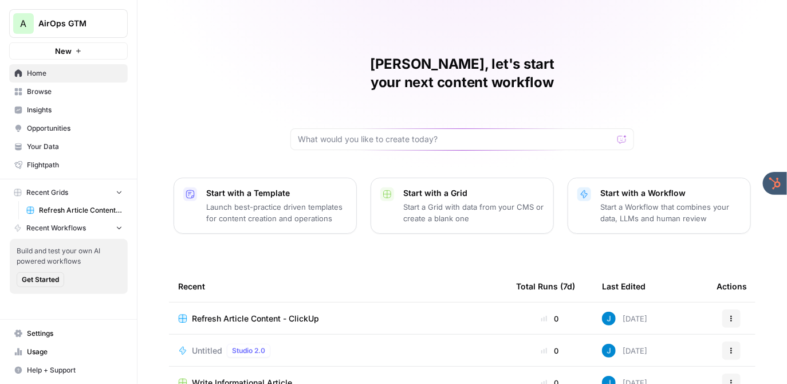
click at [72, 24] on span "AirOps GTM" at bounding box center [72, 23] width 69 height 11
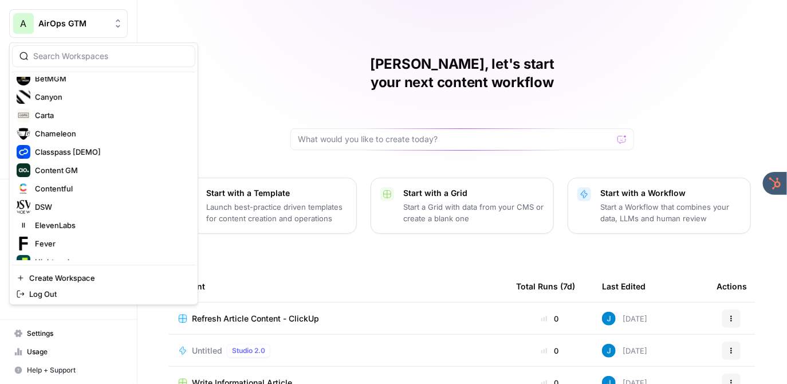
scroll to position [98, 0]
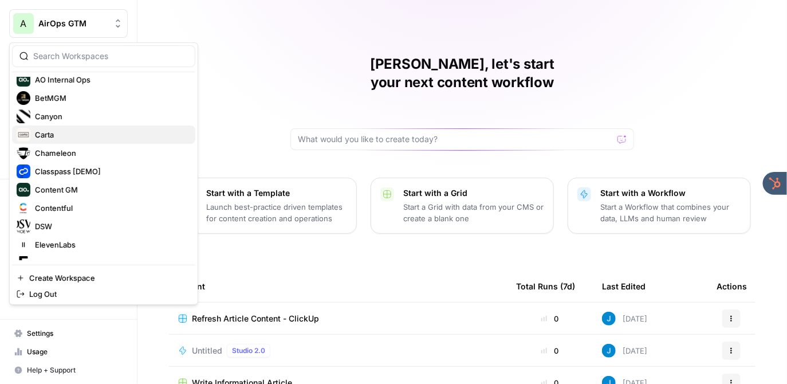
click at [60, 134] on span "Carta" at bounding box center [110, 134] width 151 height 11
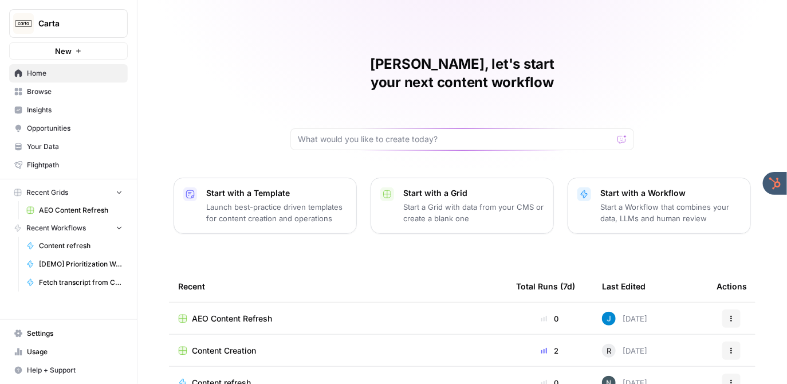
click at [76, 129] on span "Opportunities" at bounding box center [75, 128] width 96 height 10
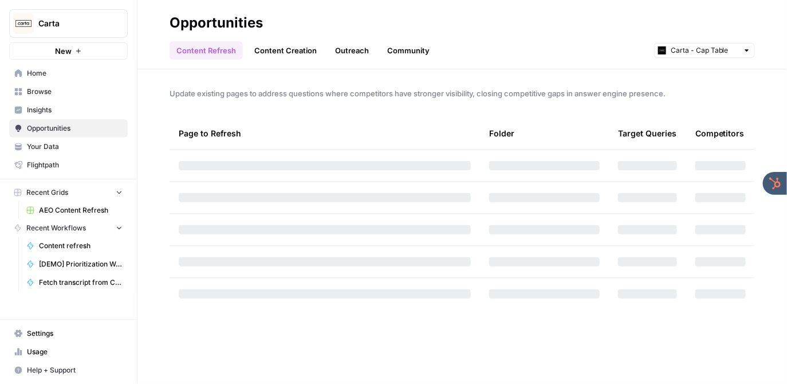
click at [69, 116] on link "Insights" at bounding box center [68, 110] width 119 height 18
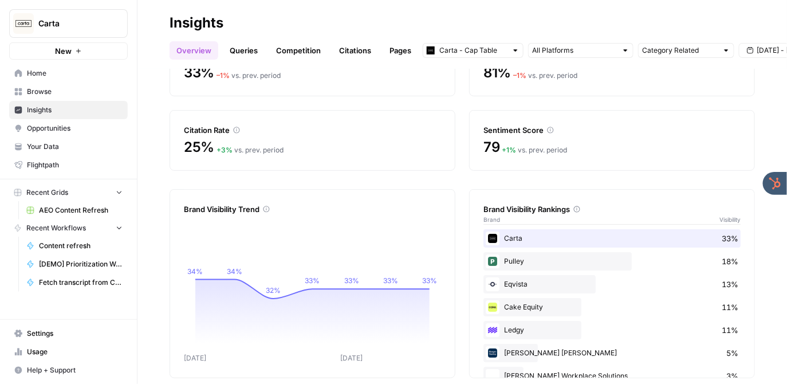
scroll to position [94, 0]
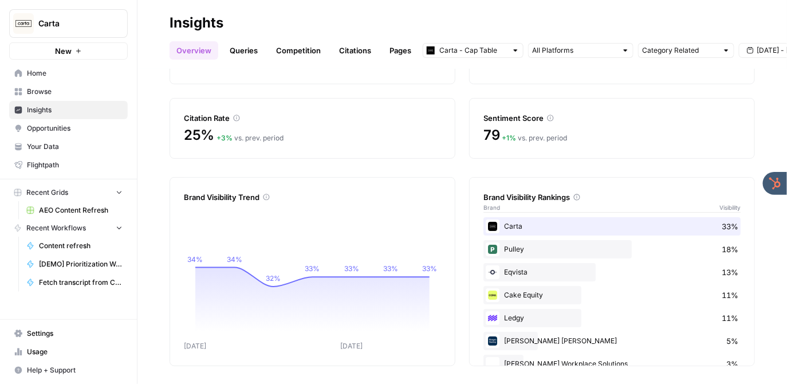
click at [243, 52] on link "Queries" at bounding box center [244, 50] width 42 height 18
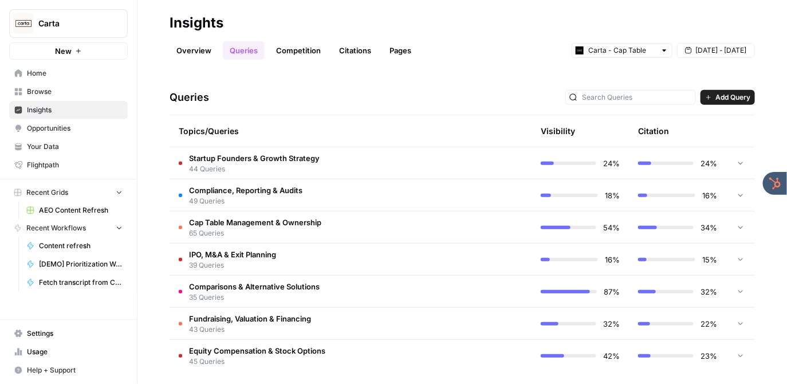
scroll to position [227, 0]
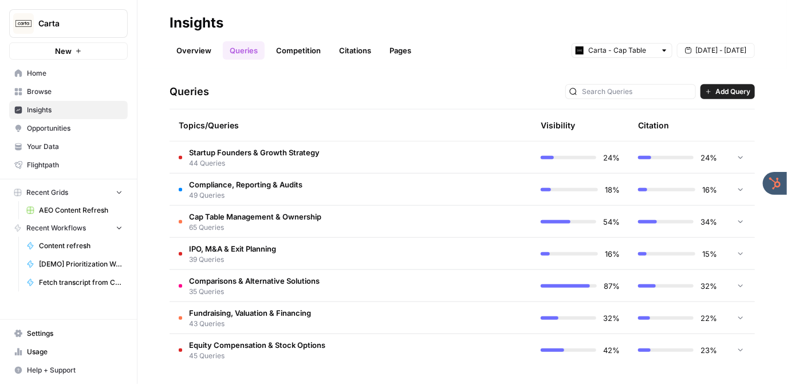
click at [349, 162] on td "Startup Founders & Growth Strategy 44 Queries" at bounding box center [302, 157] width 265 height 32
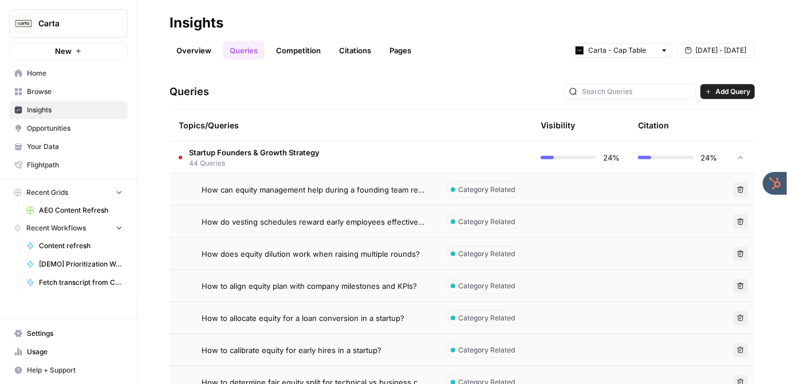
click at [369, 146] on td "Startup Founders & Growth Strategy 44 Queries" at bounding box center [302, 157] width 265 height 32
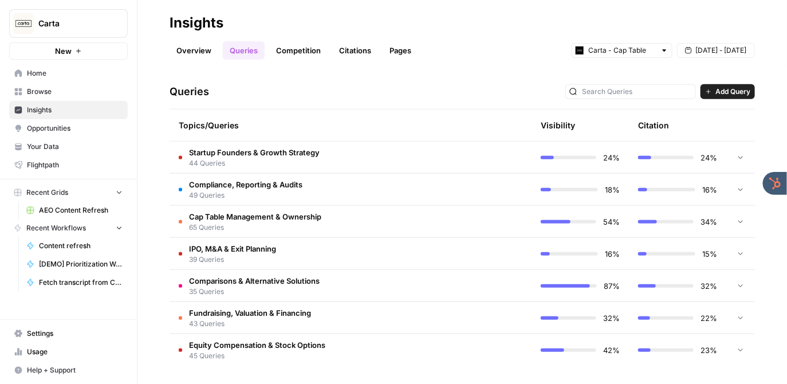
click at [357, 178] on td "Compliance, Reporting & Audits 49 Queries" at bounding box center [302, 190] width 265 height 32
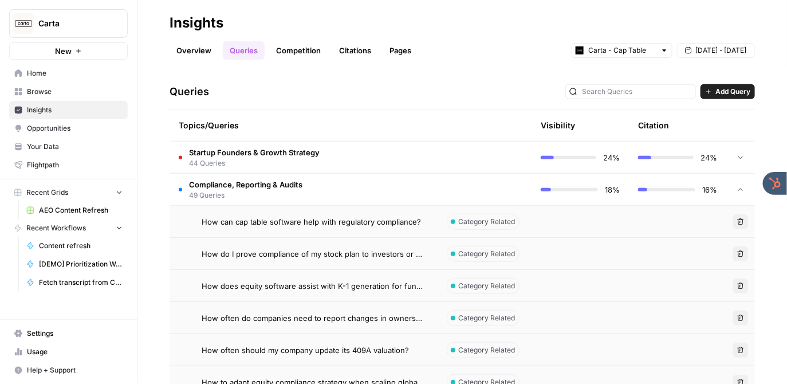
click at [390, 187] on td "Compliance, Reporting & Audits 49 Queries" at bounding box center [302, 190] width 265 height 32
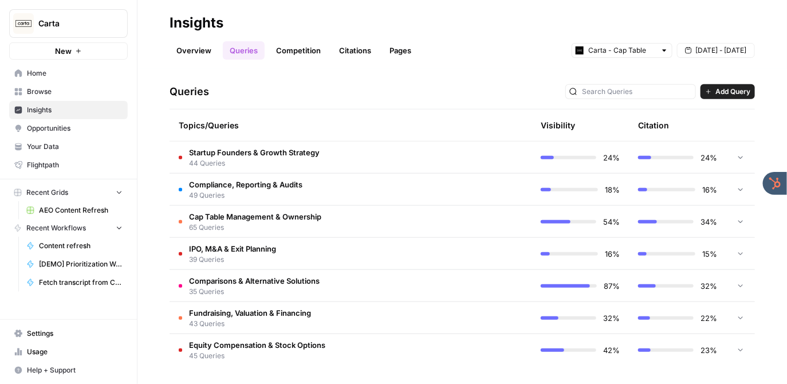
click at [69, 125] on span "Opportunities" at bounding box center [75, 128] width 96 height 10
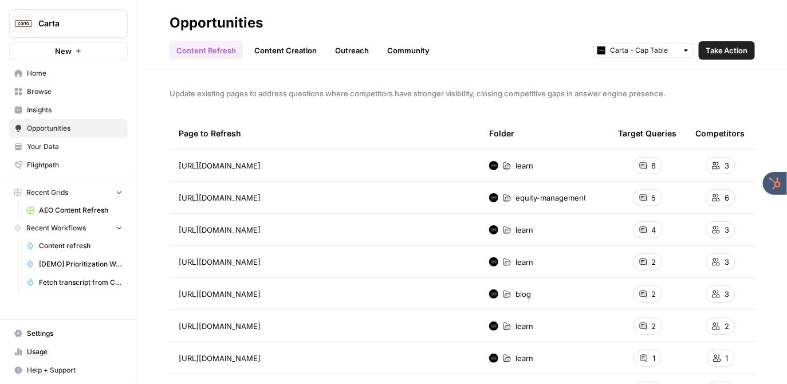
click at [441, 36] on div "Content Refresh Content Creation Outreach Community Carta - Cap Table Take Acti…" at bounding box center [462, 45] width 585 height 27
click at [268, 49] on link "Content Creation" at bounding box center [285, 50] width 76 height 18
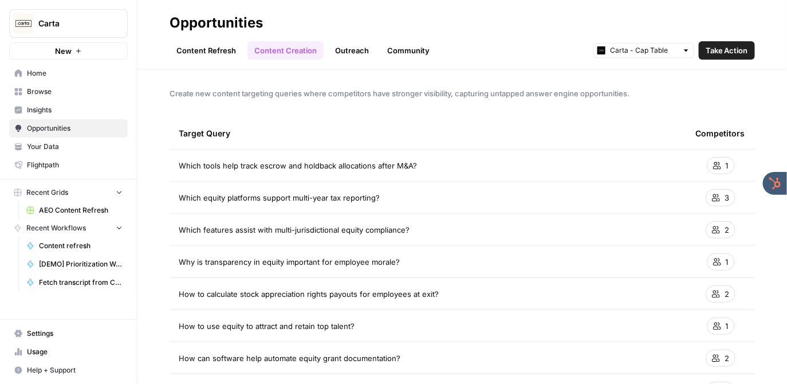
click at [428, 22] on h2 "Opportunities" at bounding box center [462, 23] width 585 height 18
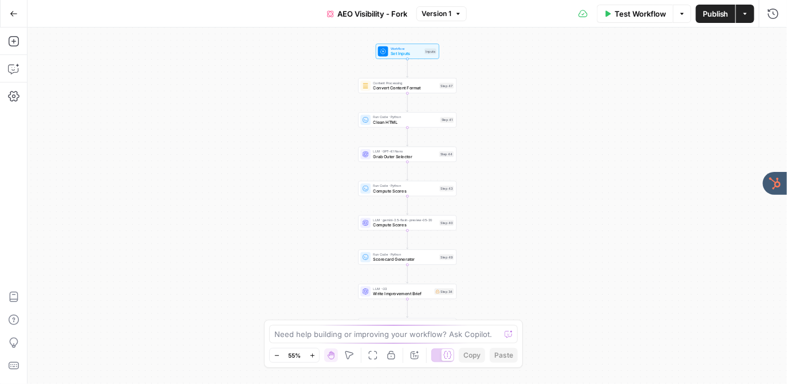
click at [342, 119] on div "Workflow Set Inputs Inputs Content Processing Convert Content Format Step 47 Ru…" at bounding box center [407, 205] width 760 height 356
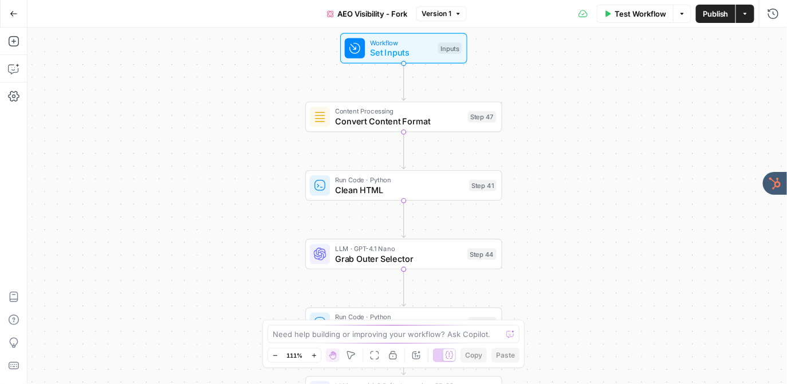
drag, startPoint x: 360, startPoint y: 119, endPoint x: 280, endPoint y: 190, distance: 107.5
click at [280, 190] on div "Workflow Set Inputs Inputs Content Processing Convert Content Format Step 47 Ru…" at bounding box center [407, 205] width 760 height 356
